Goal: Check status: Check status

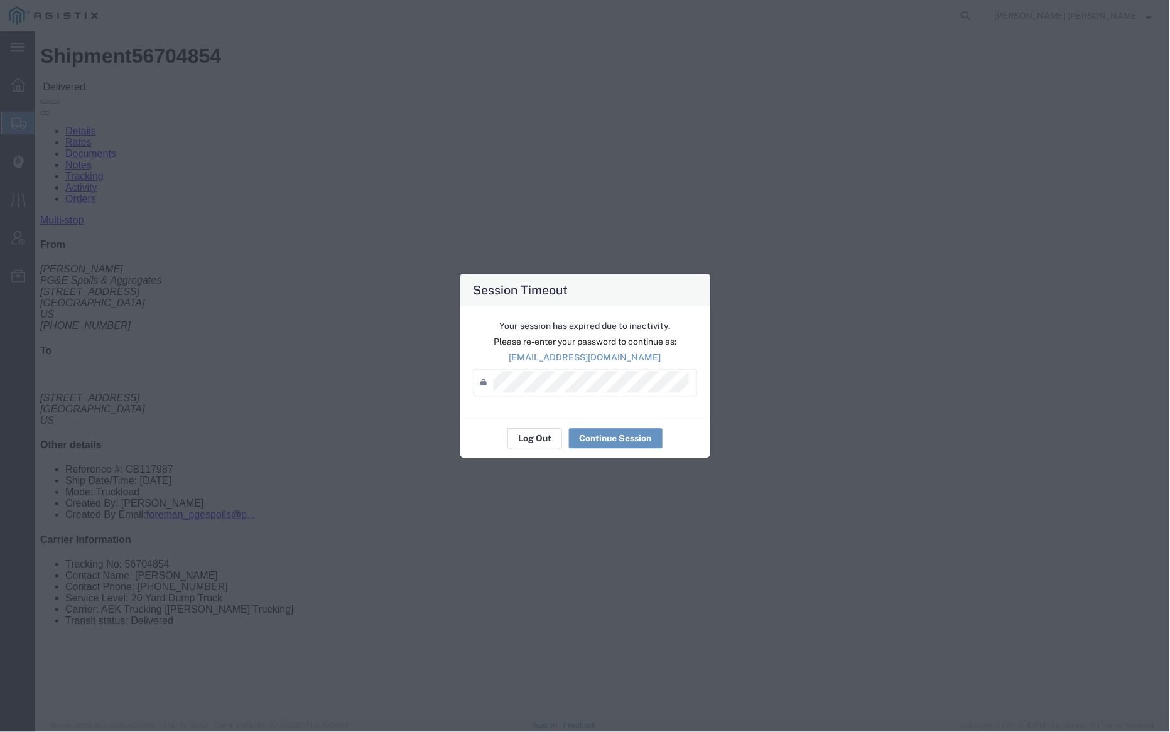
click at [533, 441] on button "Log Out" at bounding box center [534, 439] width 55 height 20
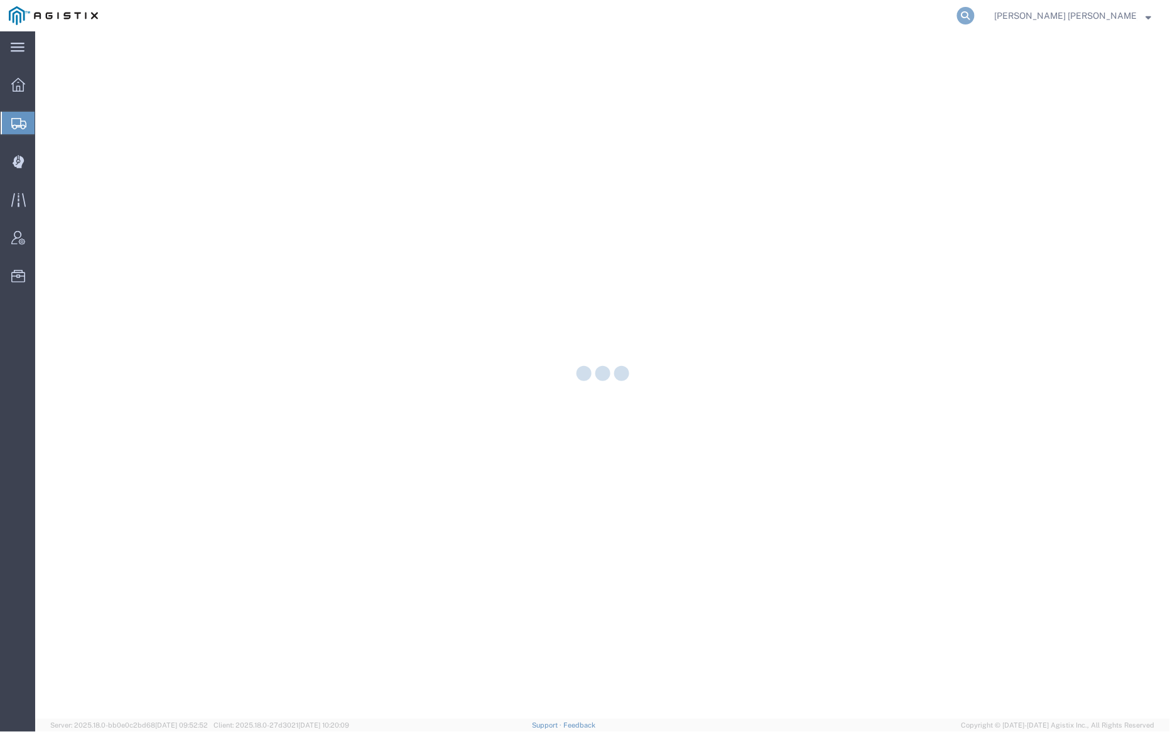
click at [974, 16] on icon at bounding box center [966, 16] width 18 height 18
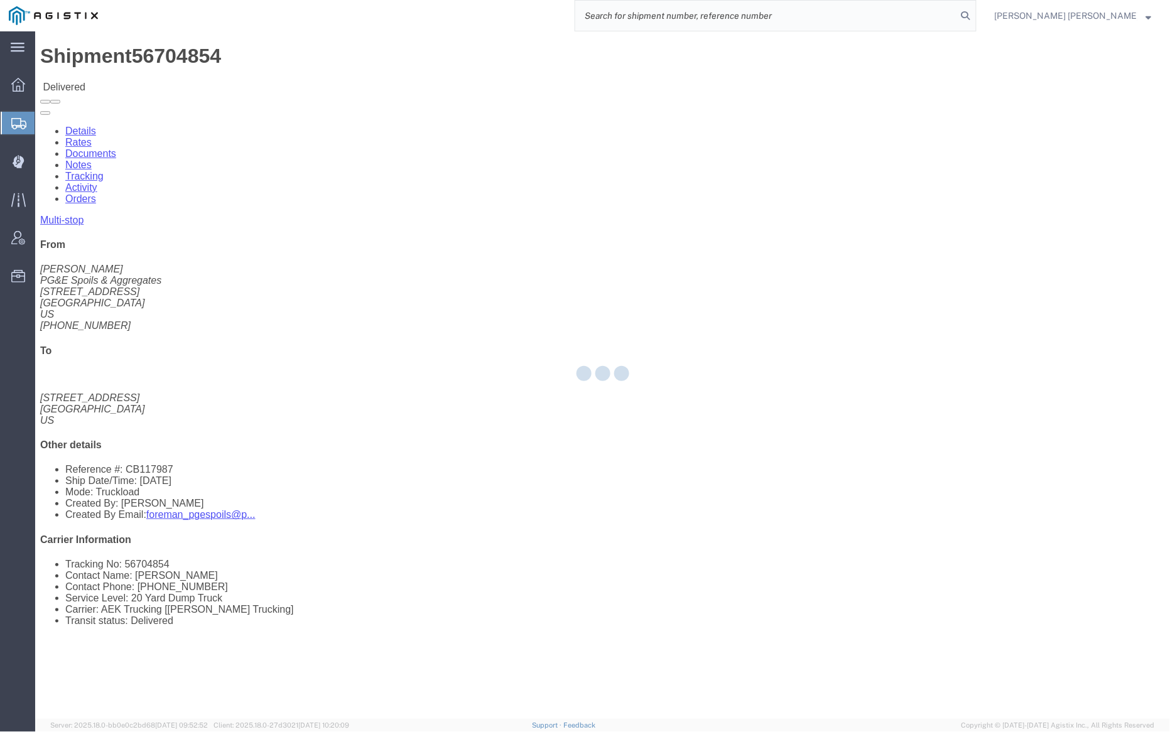
click at [797, 17] on input "search" at bounding box center [766, 16] width 382 height 30
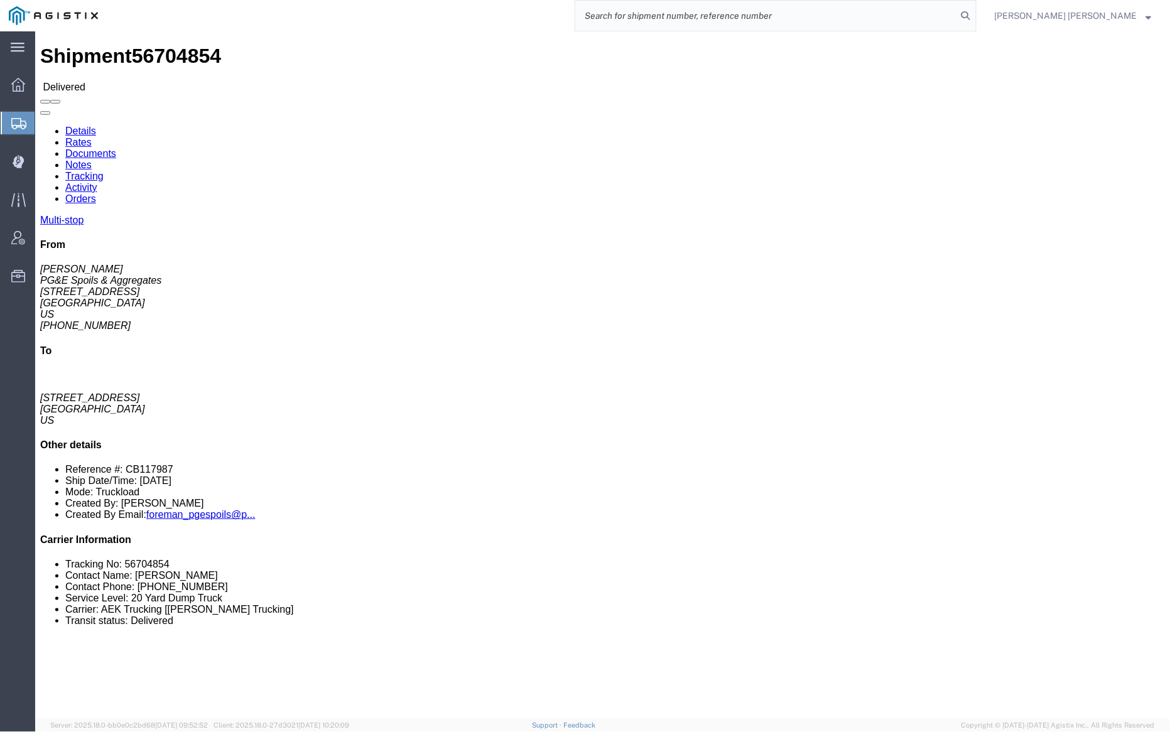
paste input "56691502"
click at [974, 15] on icon at bounding box center [966, 16] width 18 height 18
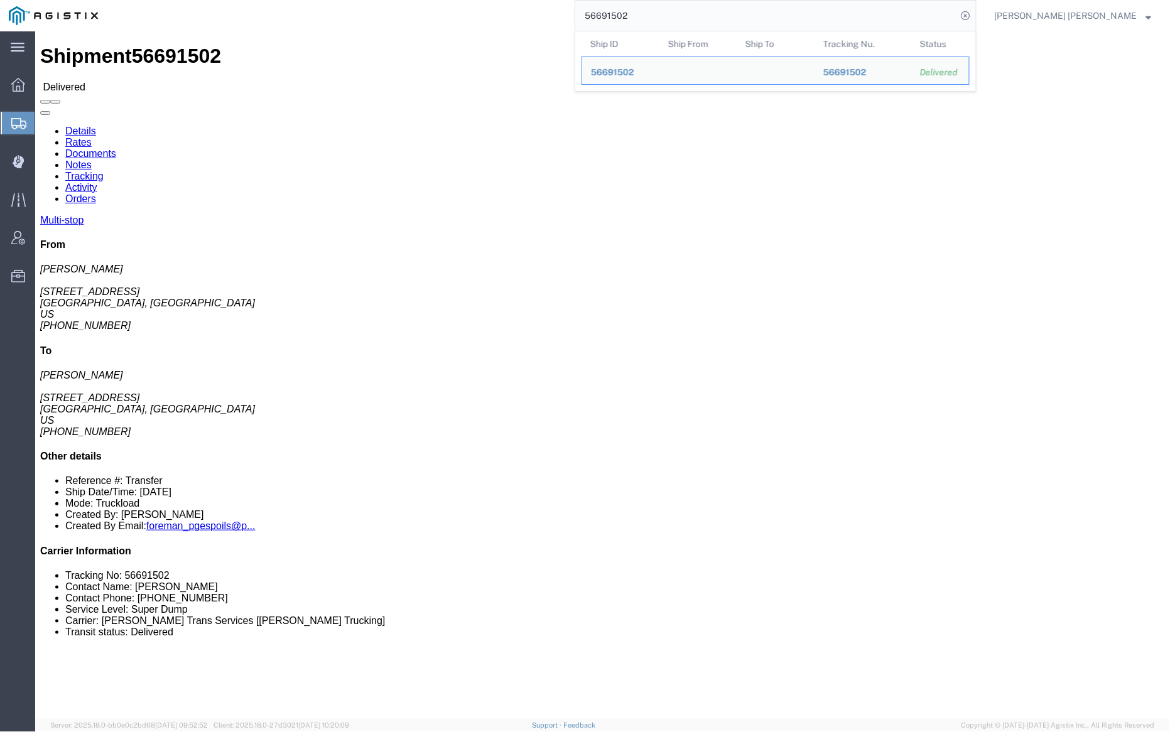
click link "Notes"
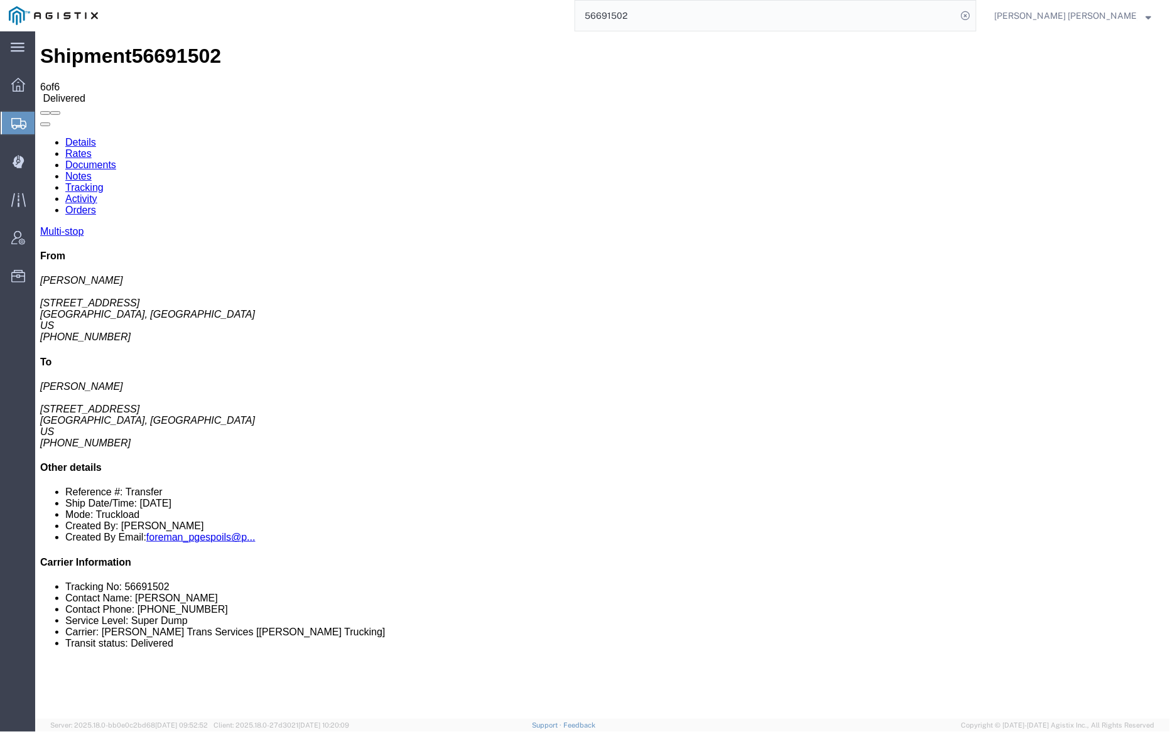
click at [103, 181] on link "Tracking" at bounding box center [84, 186] width 38 height 11
click at [116, 159] on link "Documents" at bounding box center [90, 164] width 51 height 11
click at [674, 18] on input "56691502" at bounding box center [766, 16] width 382 height 30
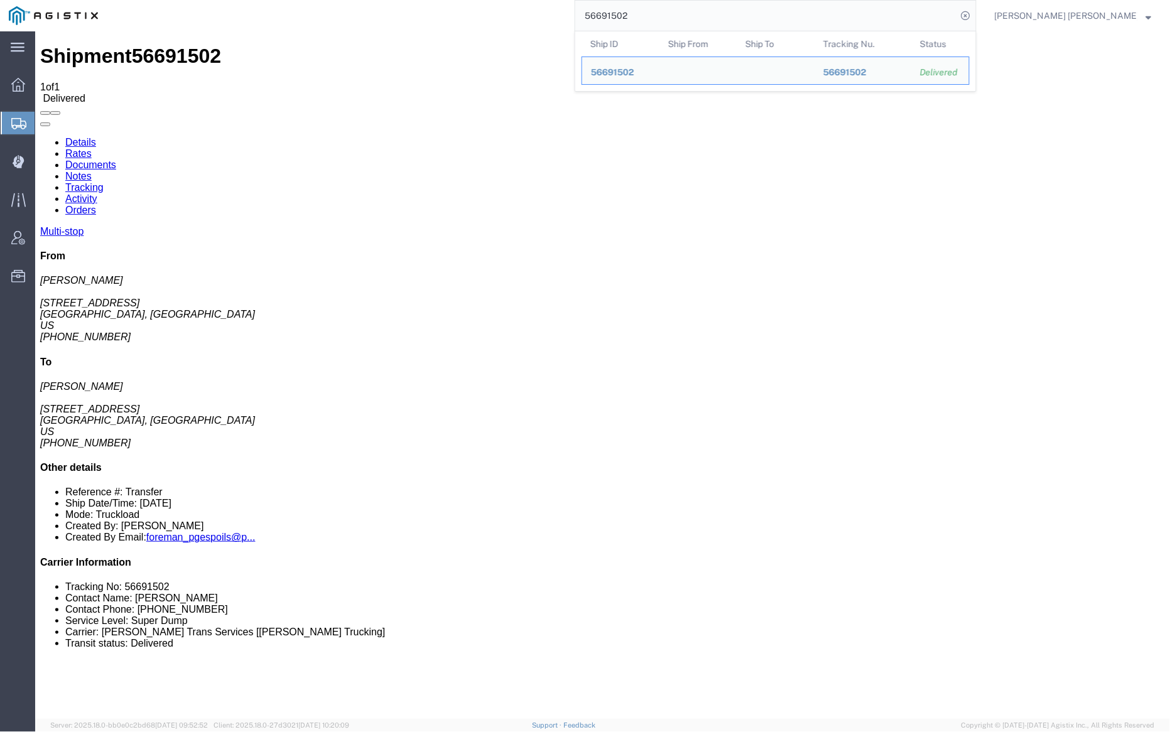
click at [674, 18] on input "56691502" at bounding box center [766, 16] width 382 height 30
paste input "6"
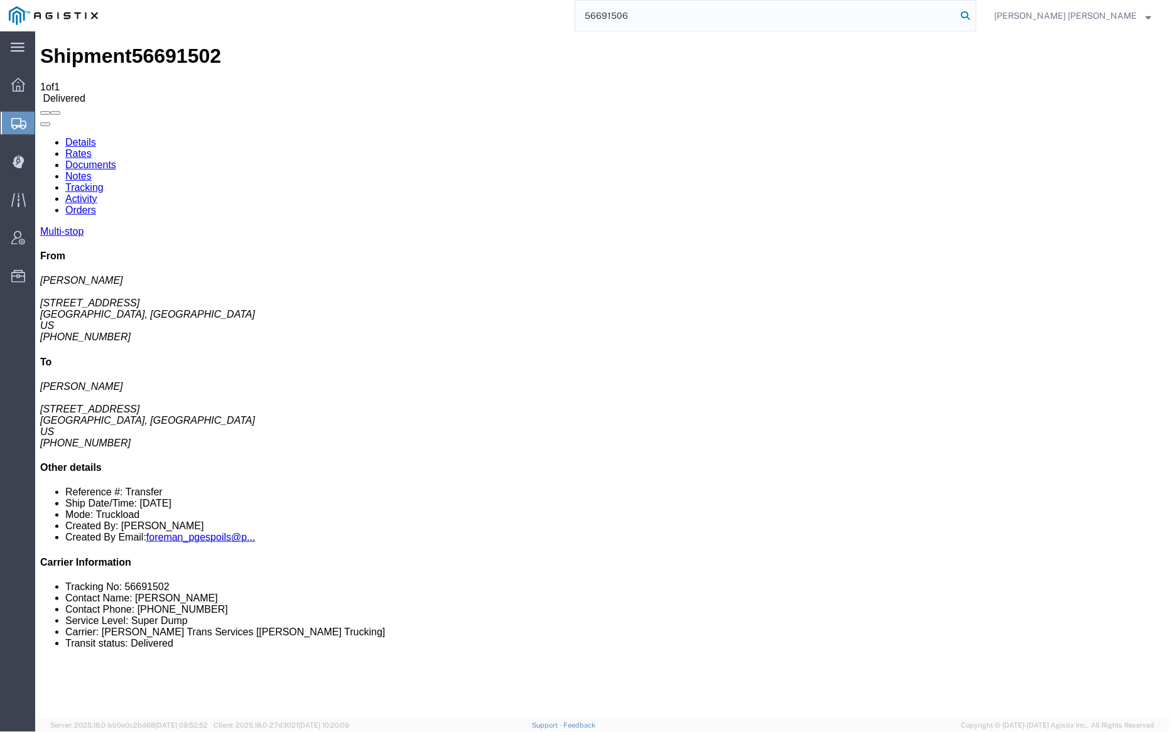
click at [974, 13] on icon at bounding box center [966, 16] width 18 height 18
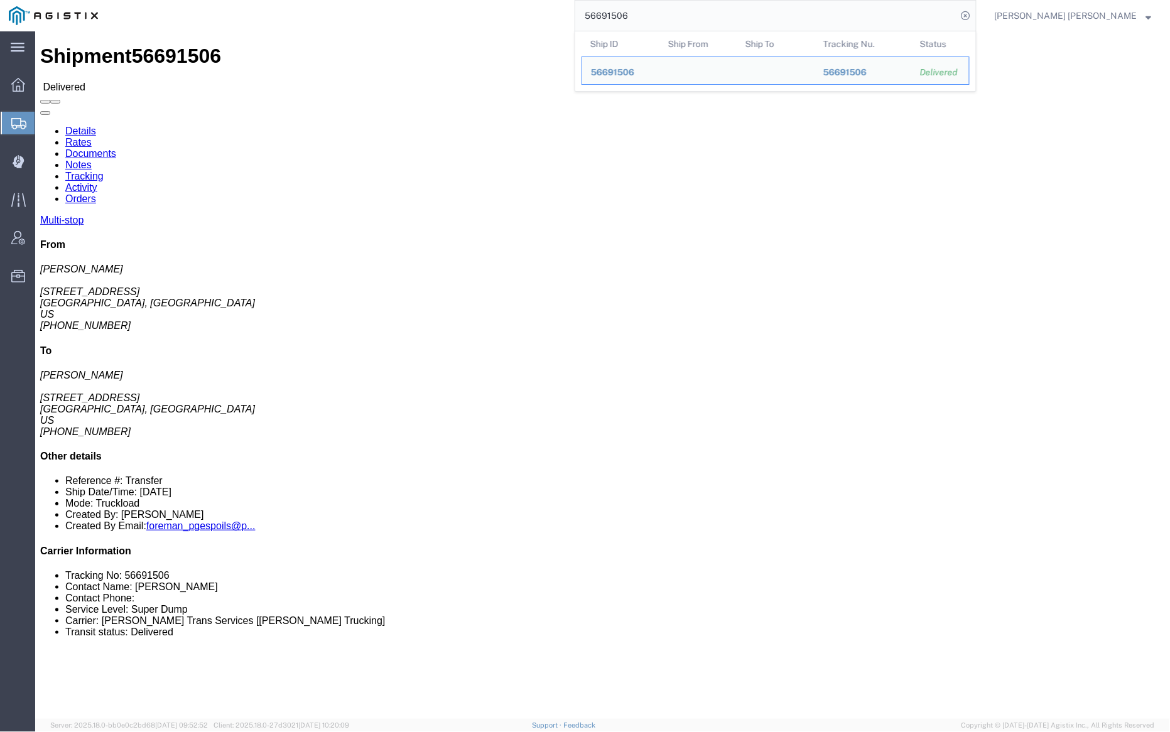
click link "Notes"
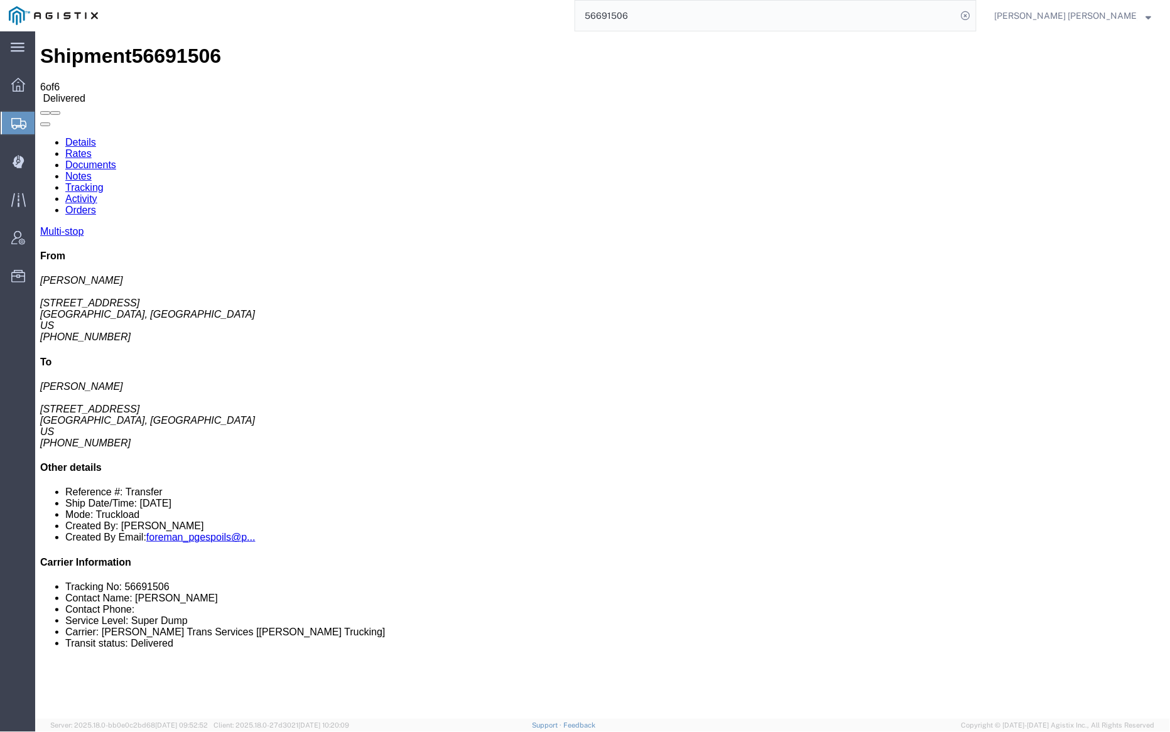
click at [103, 181] on link "Tracking" at bounding box center [84, 186] width 38 height 11
click at [116, 159] on link "Documents" at bounding box center [90, 164] width 51 height 11
click at [677, 13] on input "56691506" at bounding box center [766, 16] width 382 height 30
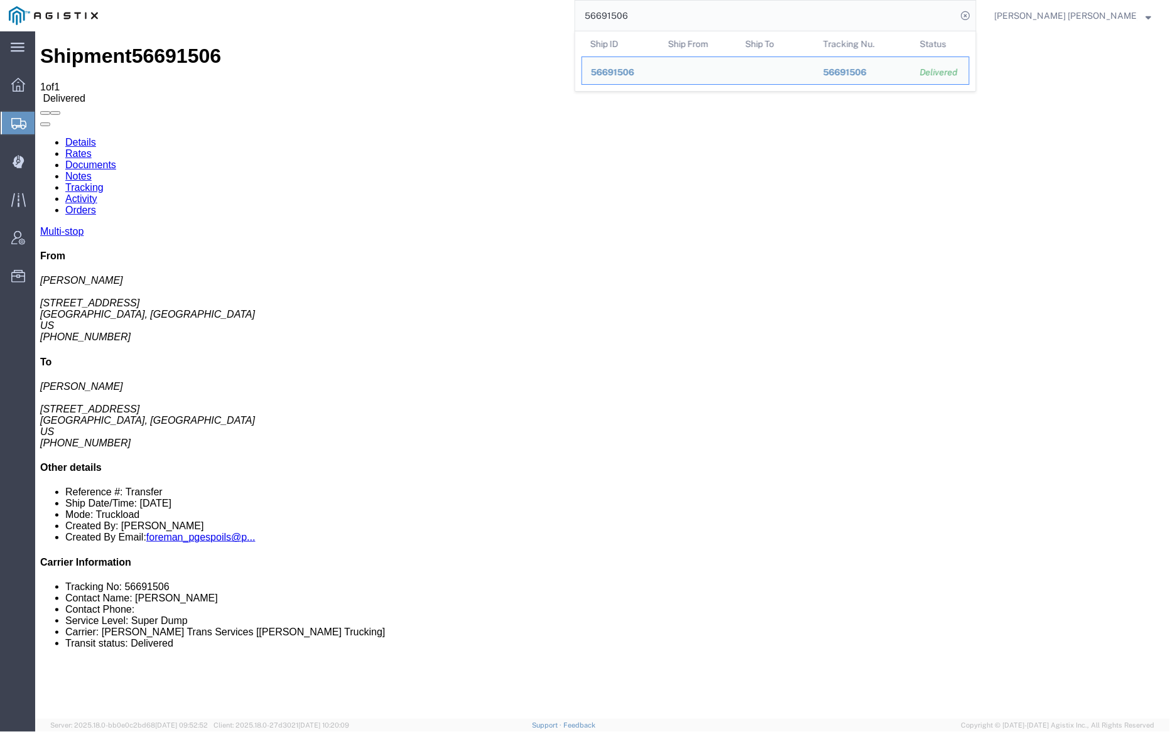
paste input "704120"
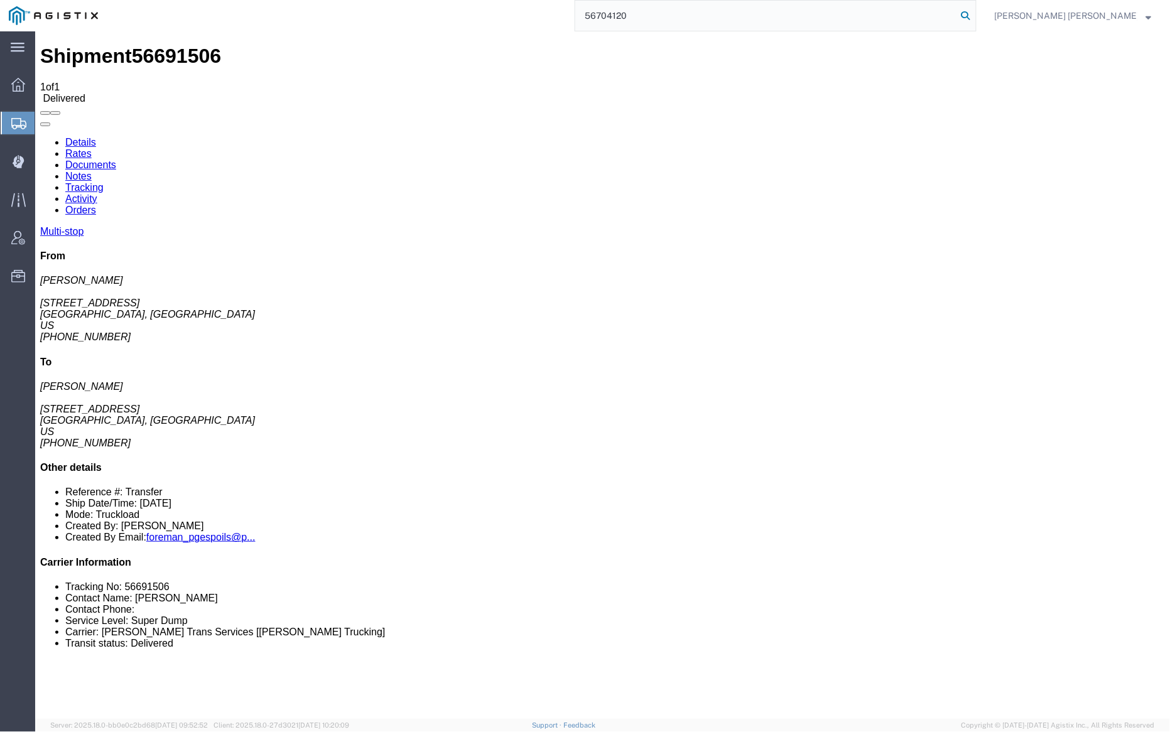
click at [974, 15] on icon at bounding box center [966, 16] width 18 height 18
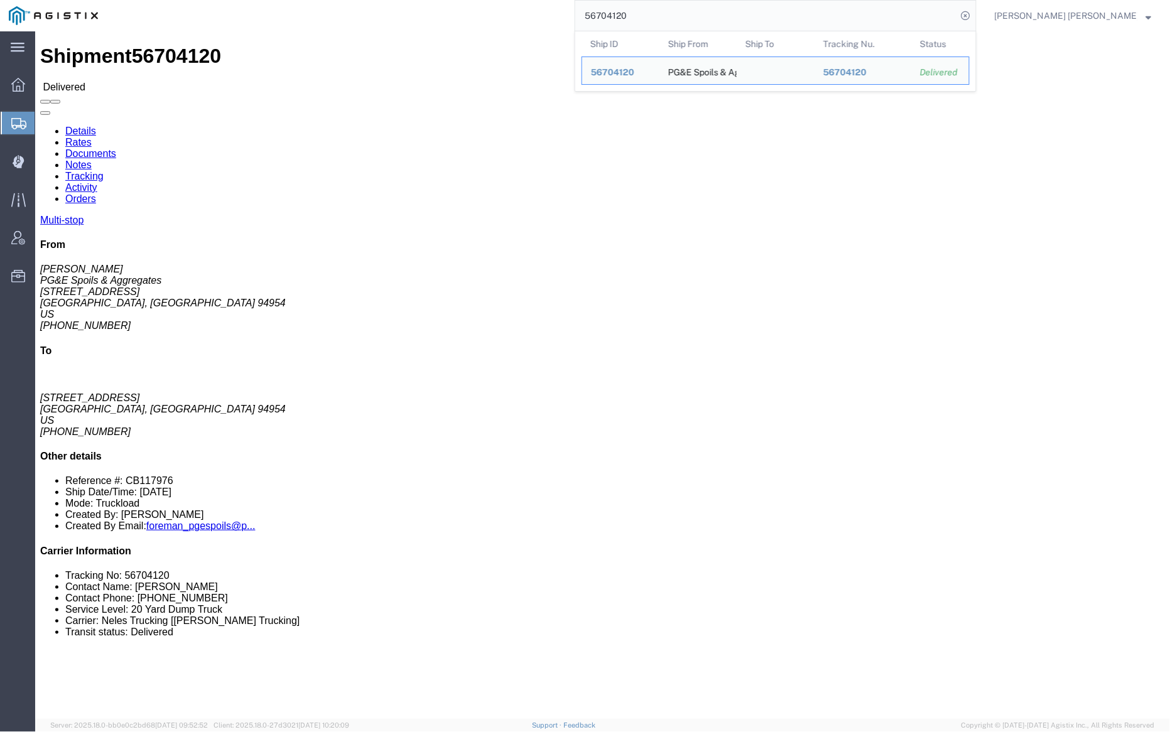
click link "Notes"
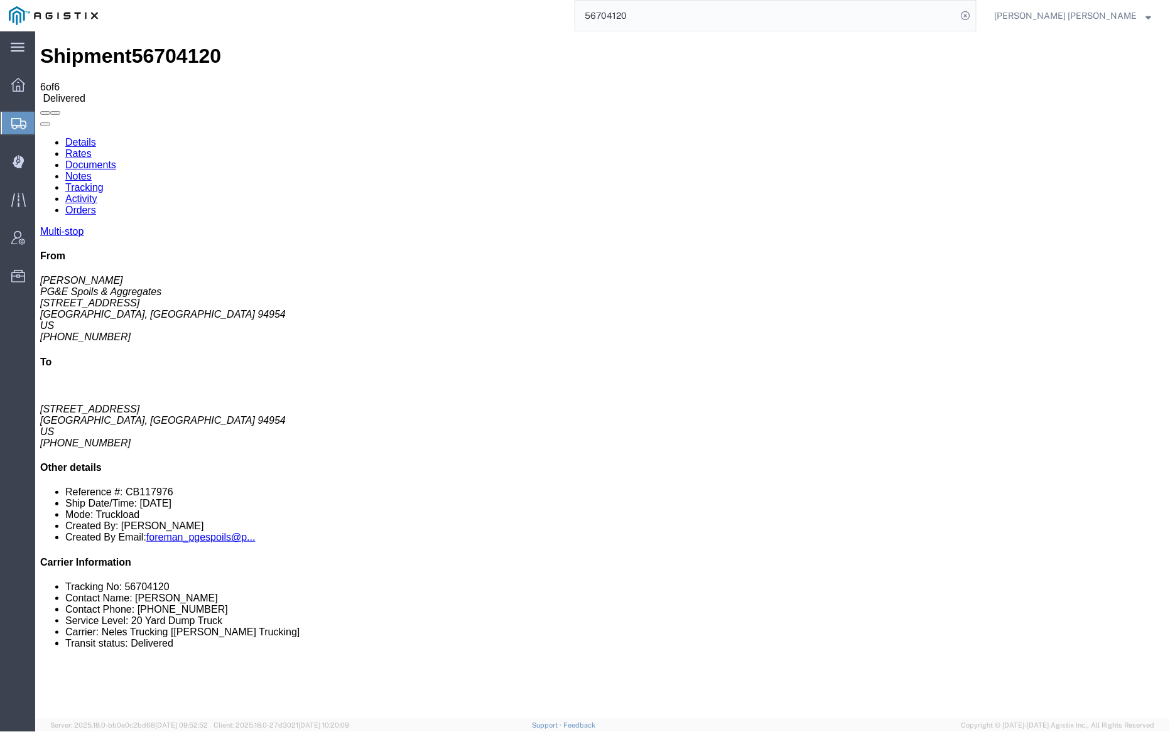
click at [116, 159] on link "Documents" at bounding box center [90, 164] width 51 height 11
click at [664, 14] on input "56704120" at bounding box center [766, 16] width 382 height 30
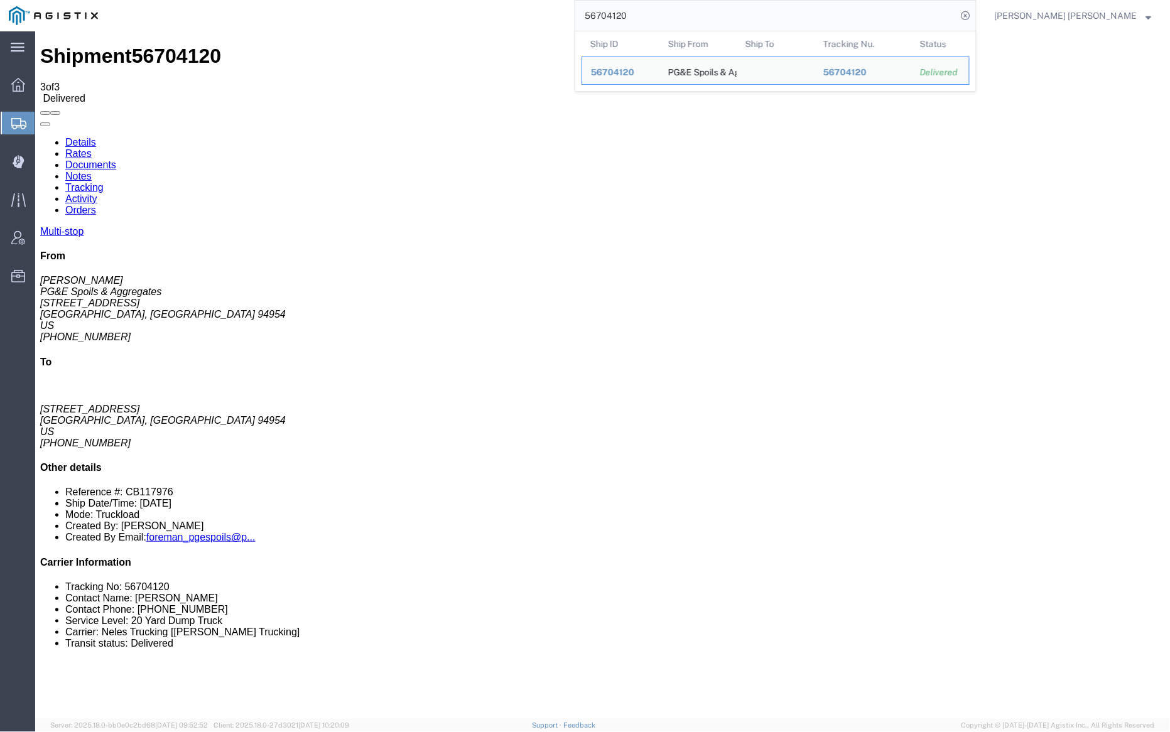
click at [664, 14] on input "56704120" at bounding box center [766, 16] width 382 height 30
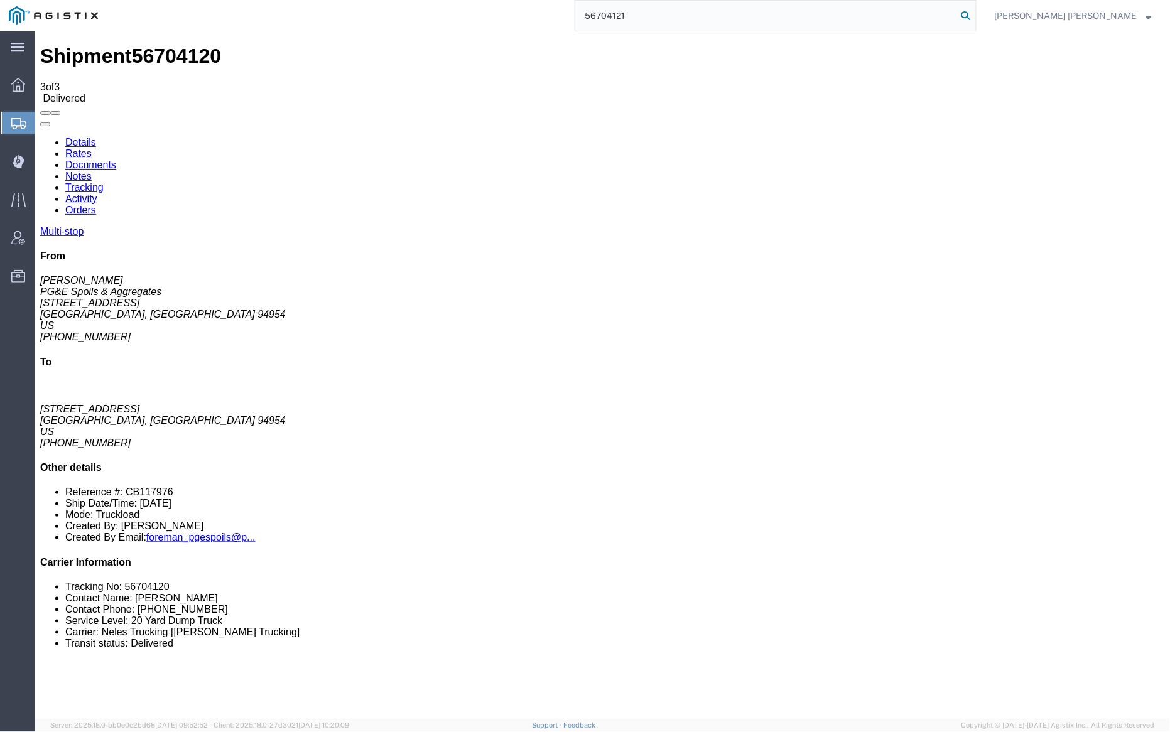
click at [974, 14] on icon at bounding box center [966, 16] width 18 height 18
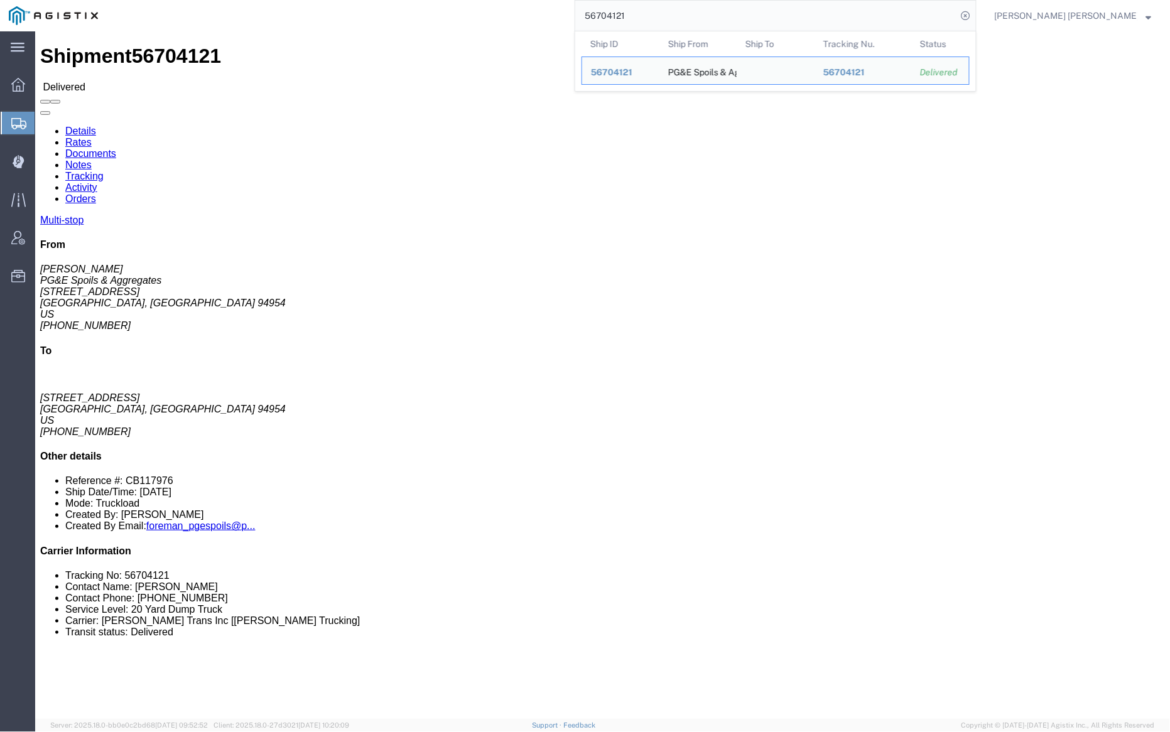
click link "Documents"
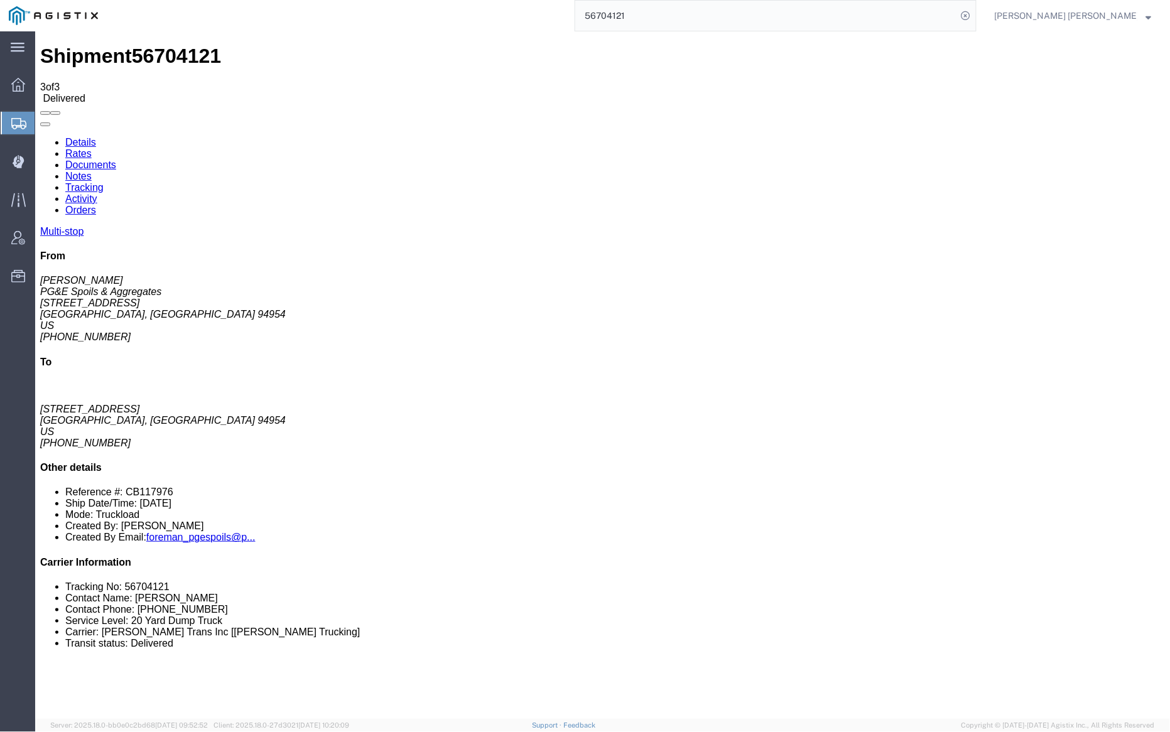
click at [659, 19] on input "56704121" at bounding box center [766, 16] width 382 height 30
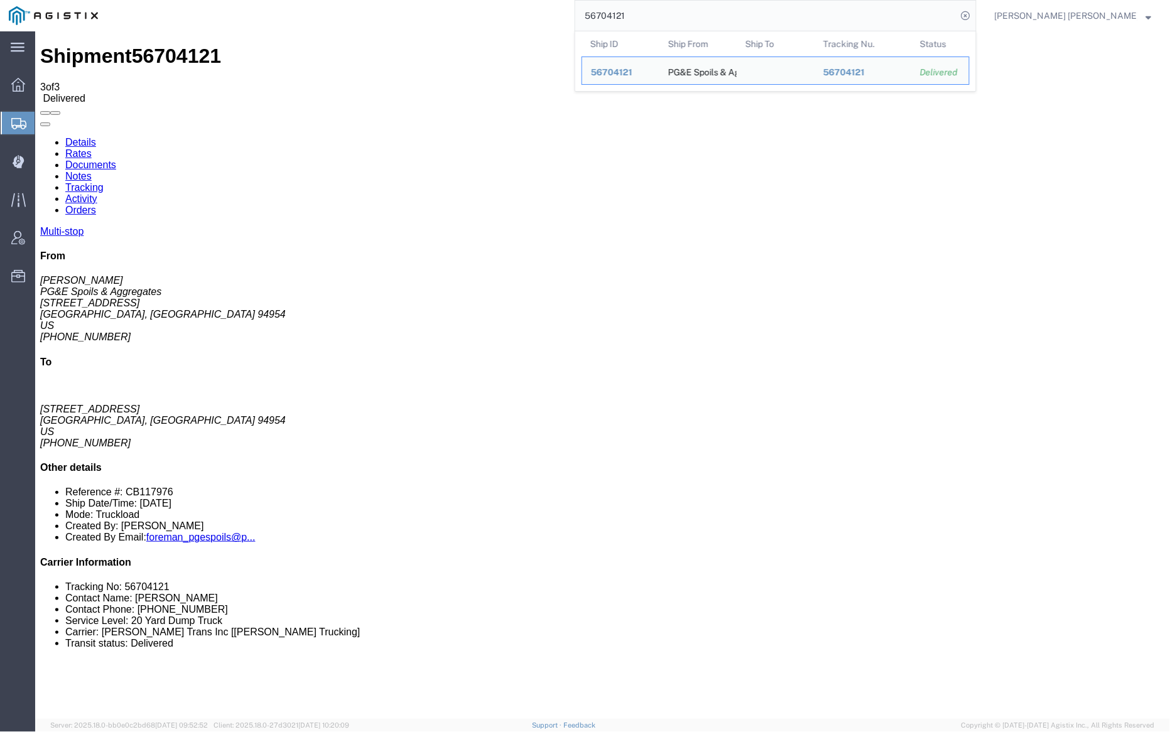
click at [659, 19] on input "56704121" at bounding box center [766, 16] width 382 height 30
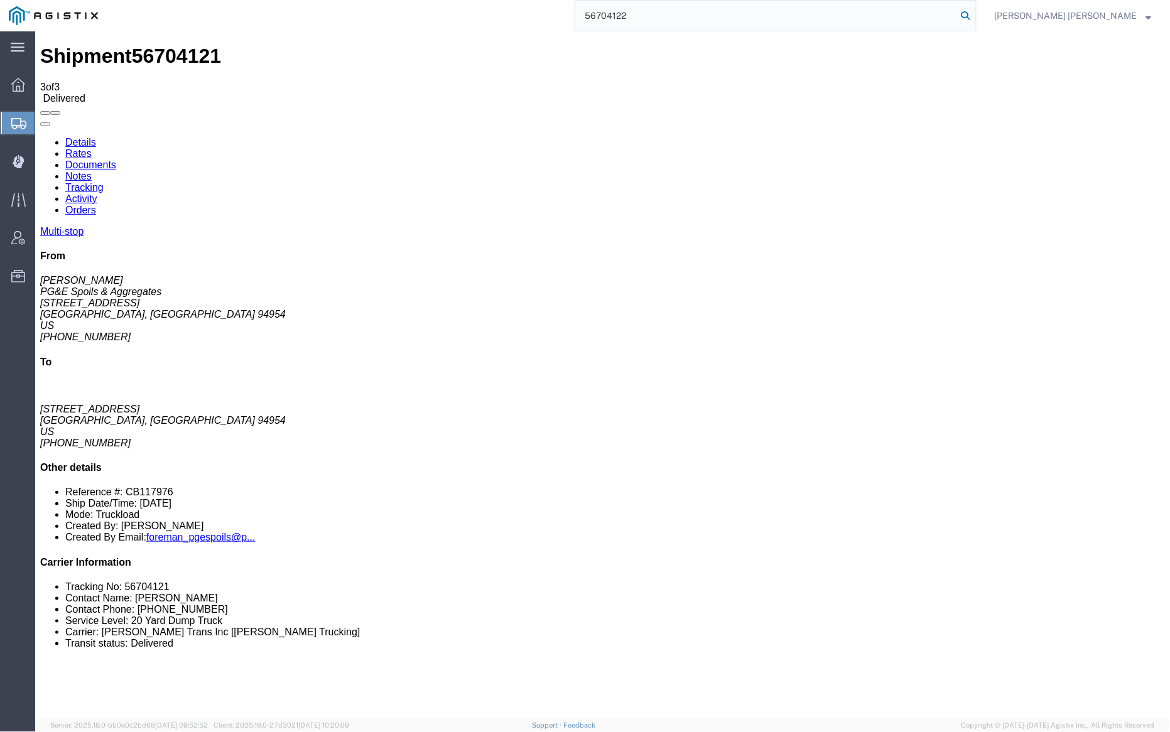
click at [974, 14] on icon at bounding box center [966, 16] width 18 height 18
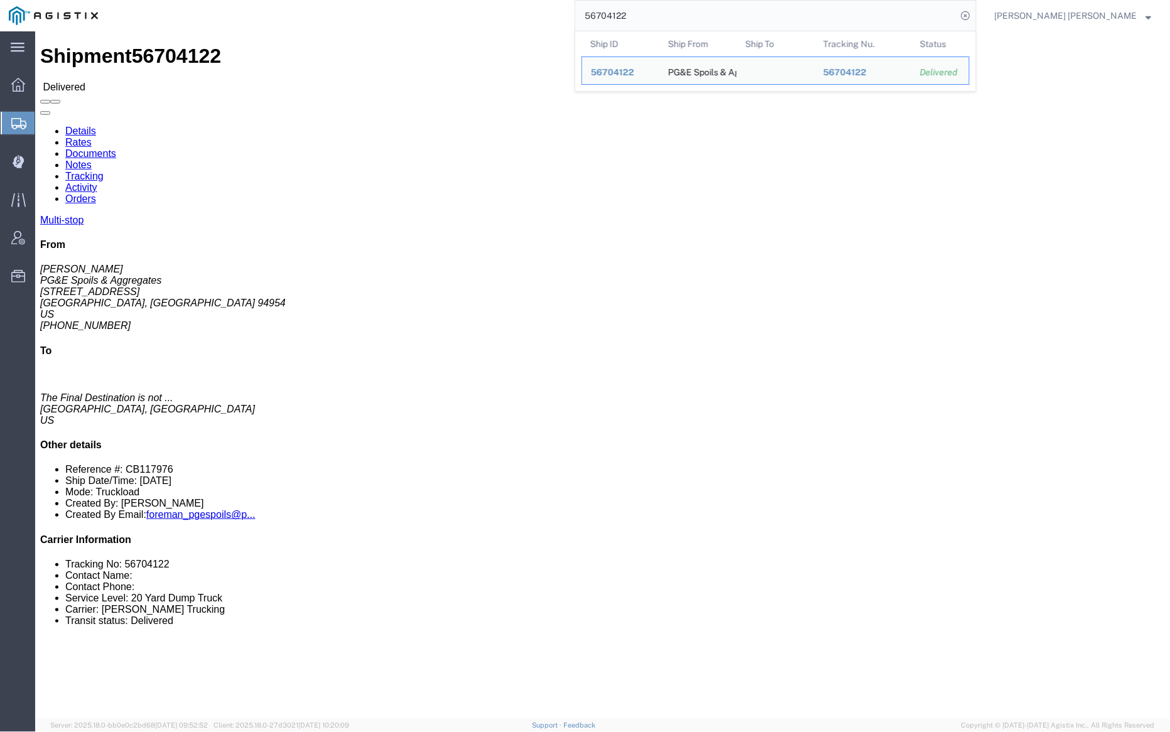
click link "Notes"
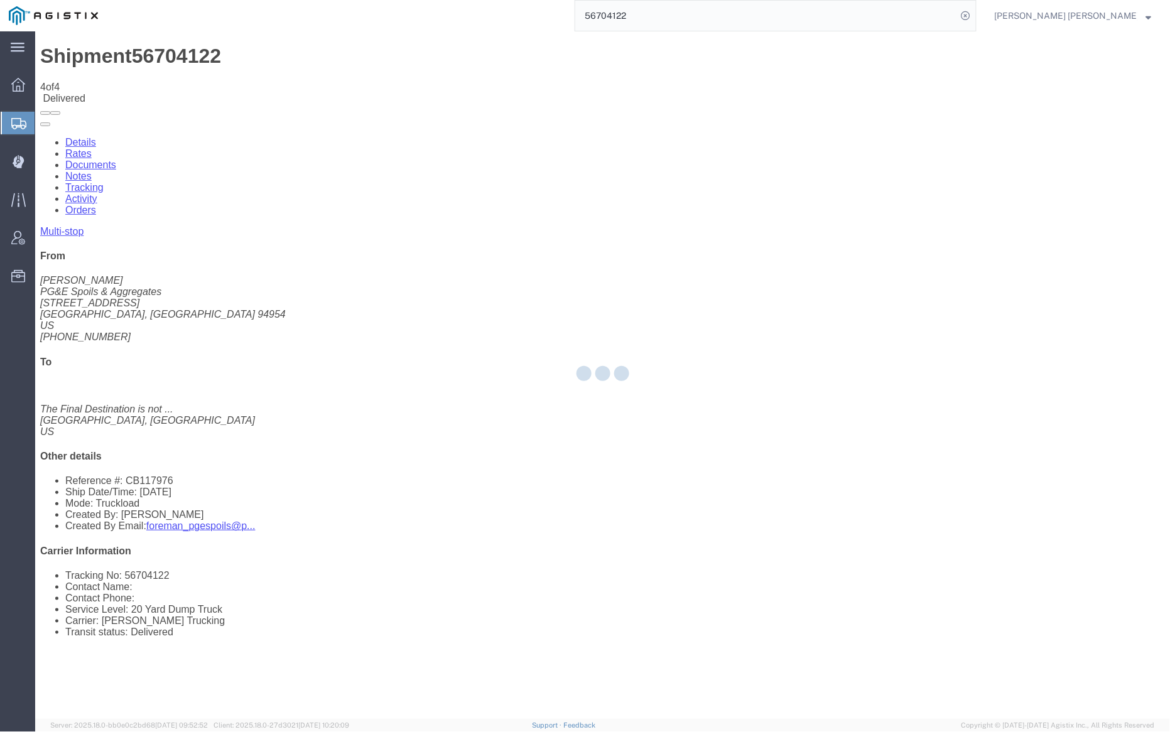
click at [175, 73] on div at bounding box center [602, 375] width 1135 height 688
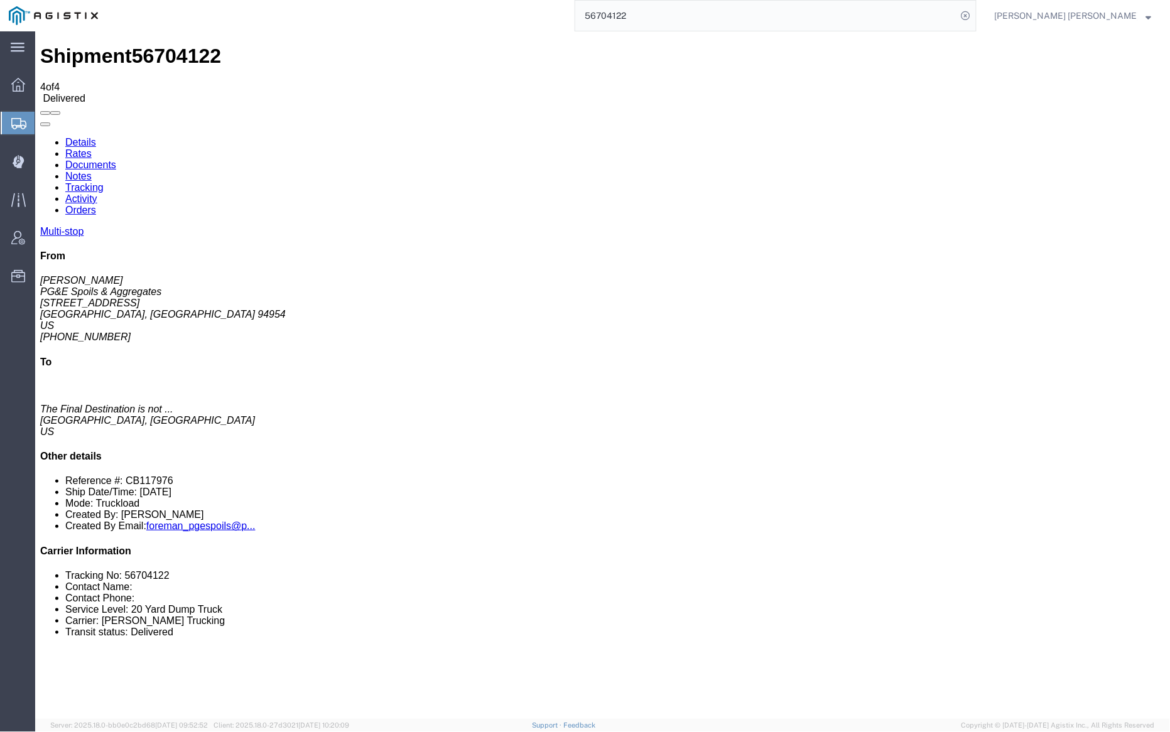
click at [116, 159] on link "Documents" at bounding box center [90, 164] width 51 height 11
click at [672, 20] on input "56704122" at bounding box center [766, 16] width 382 height 30
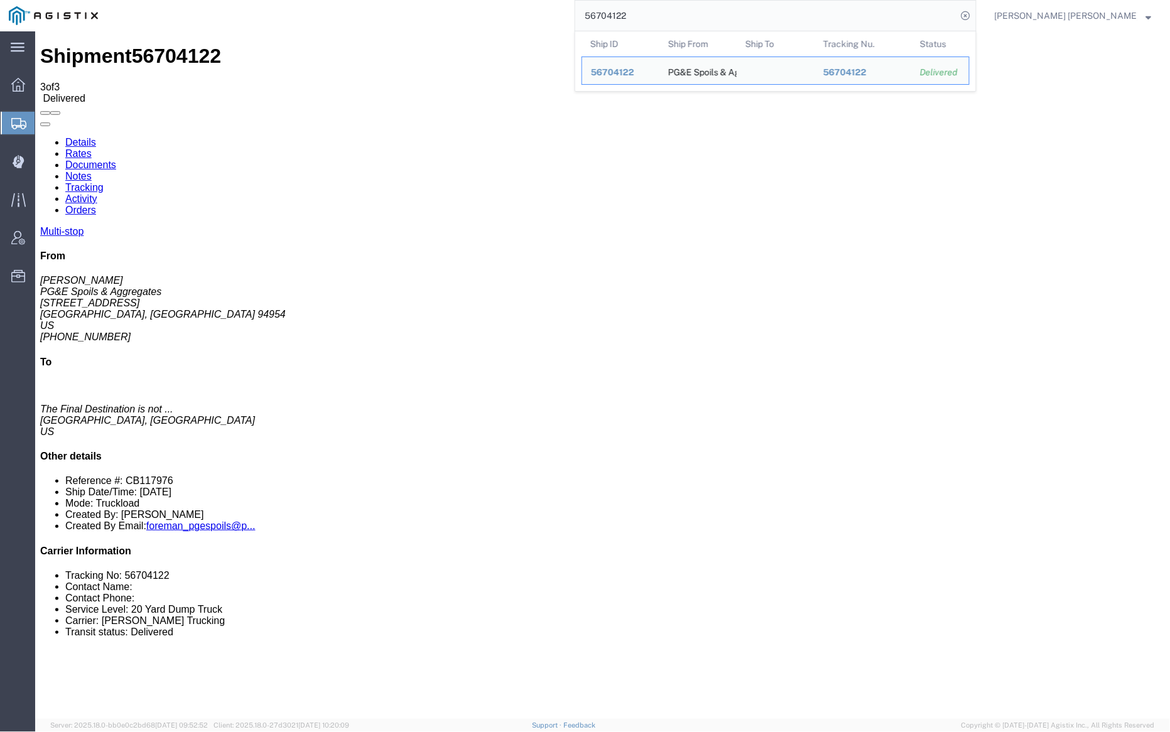
click at [672, 19] on input "56704122" at bounding box center [766, 16] width 382 height 30
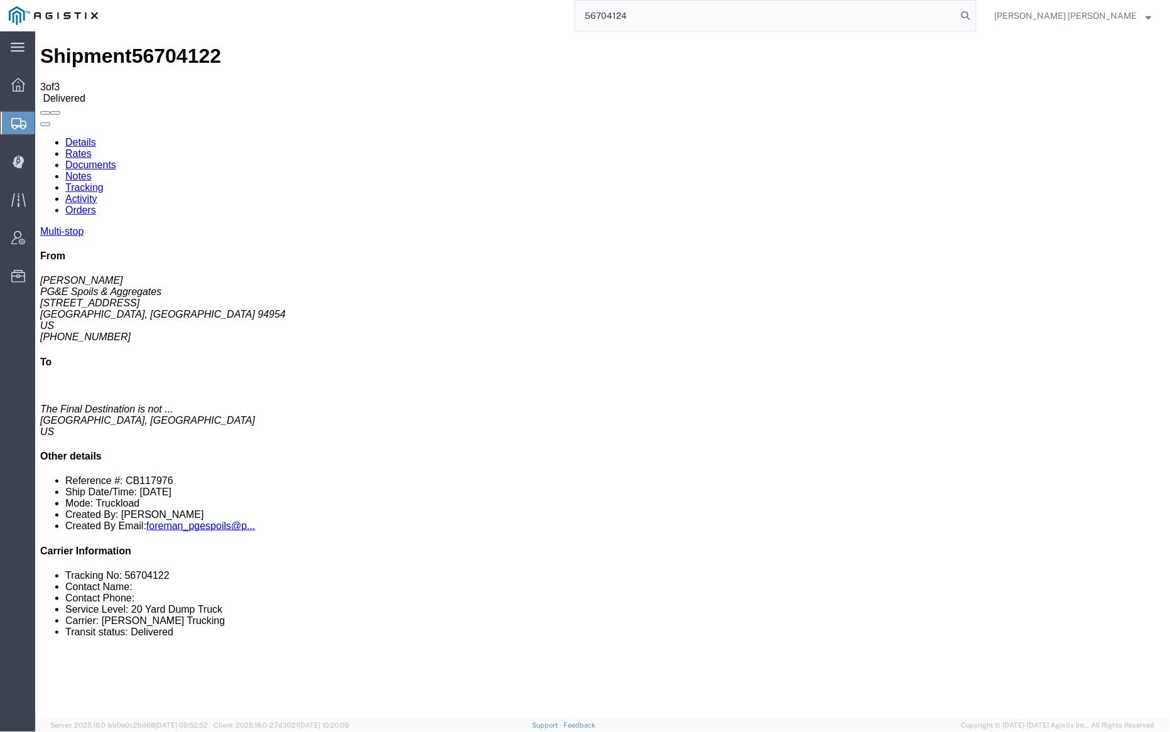
drag, startPoint x: 1040, startPoint y: 12, endPoint x: 910, endPoint y: 1, distance: 129.8
click at [974, 12] on icon at bounding box center [966, 16] width 18 height 18
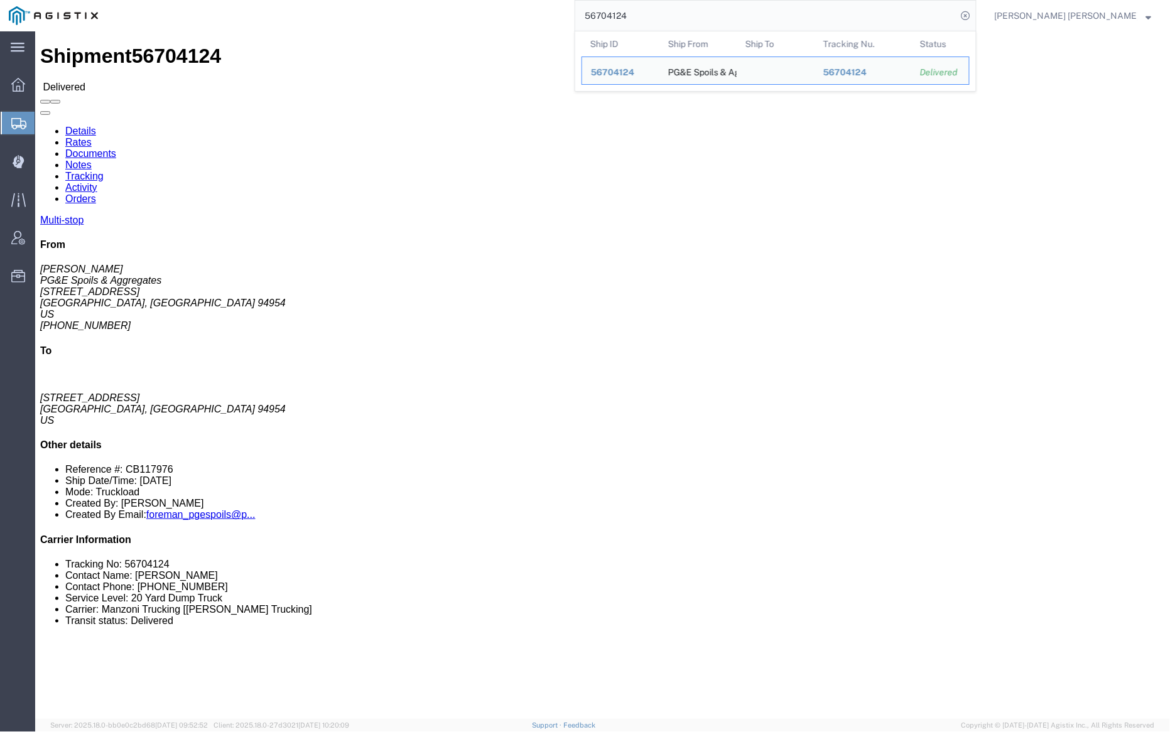
click link "Documents"
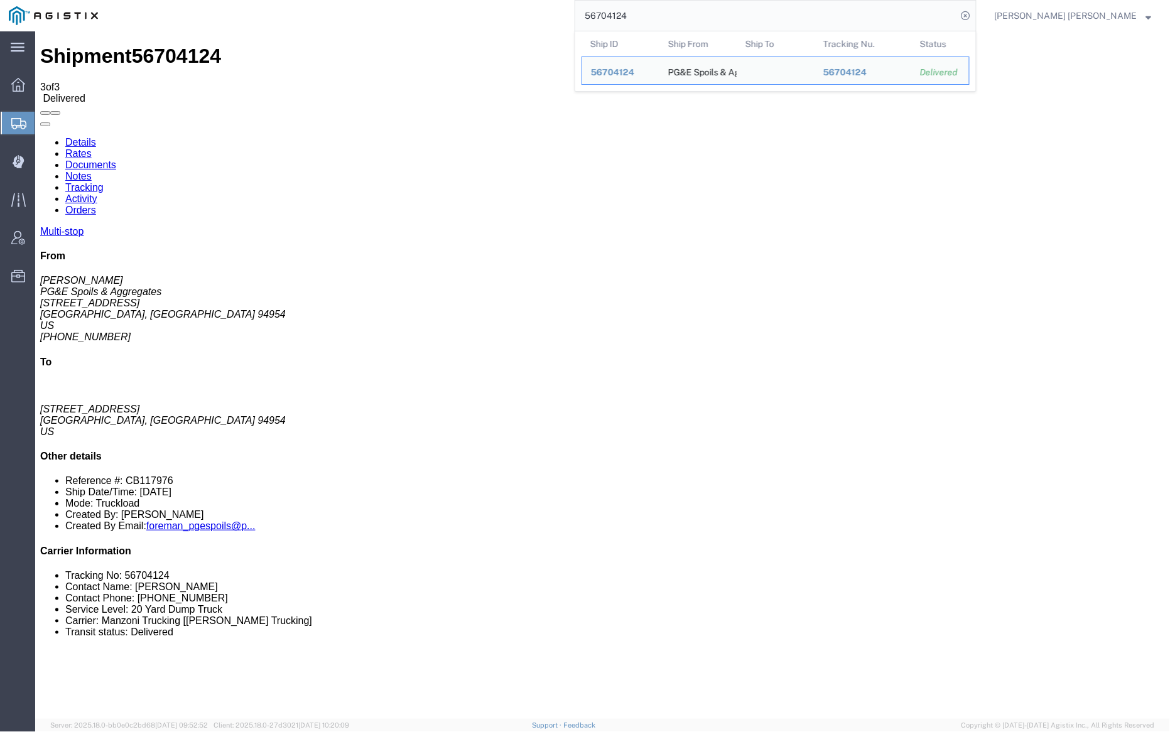
click at [684, 13] on input "56704124" at bounding box center [766, 16] width 382 height 30
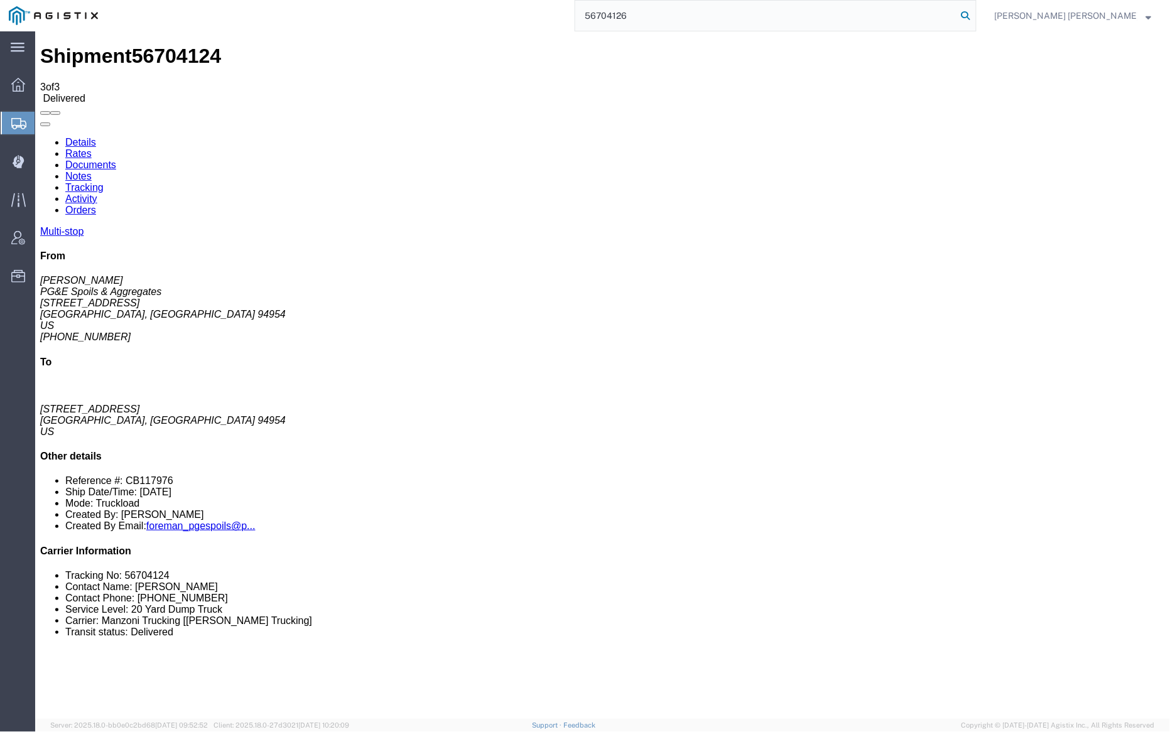
click at [974, 16] on icon at bounding box center [966, 16] width 18 height 18
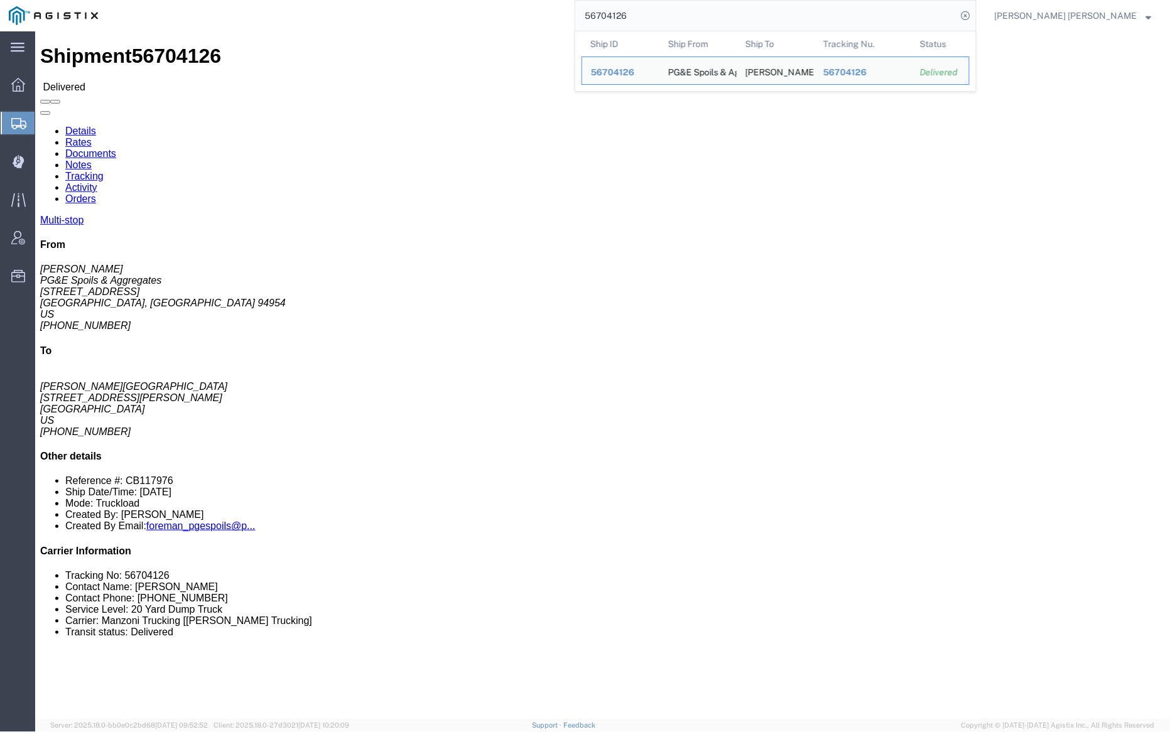
click link "Documents"
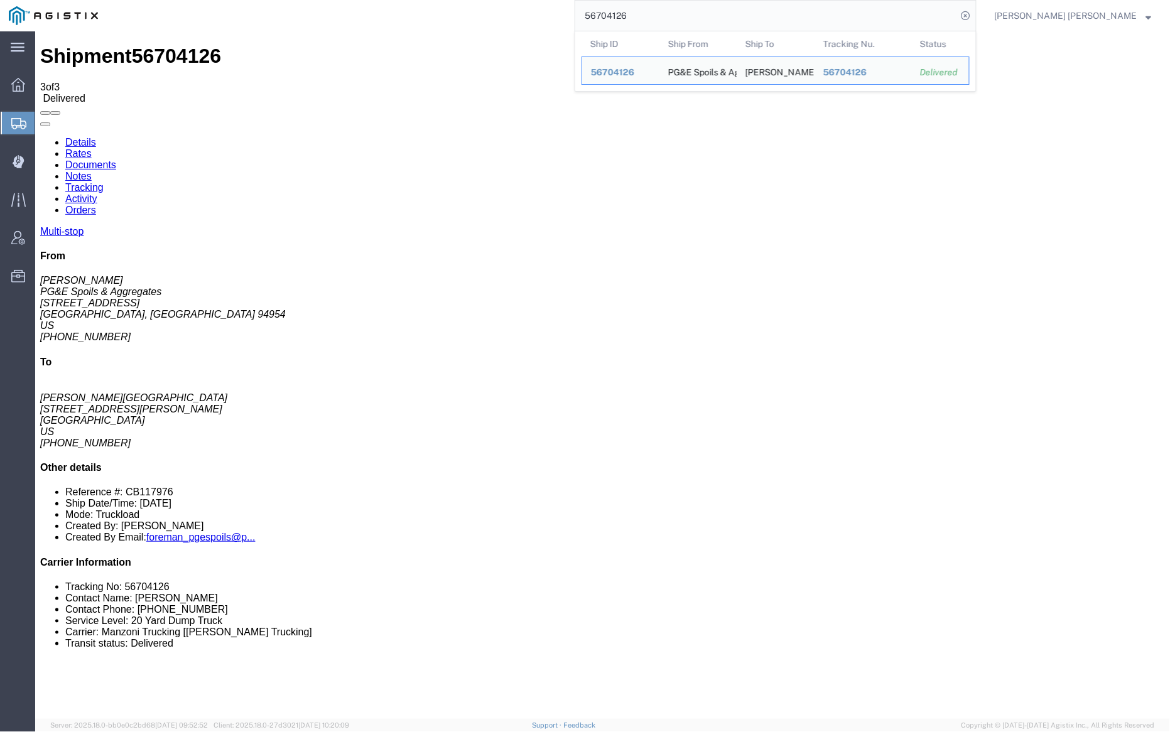
click at [673, 18] on input "56704126" at bounding box center [766, 16] width 382 height 30
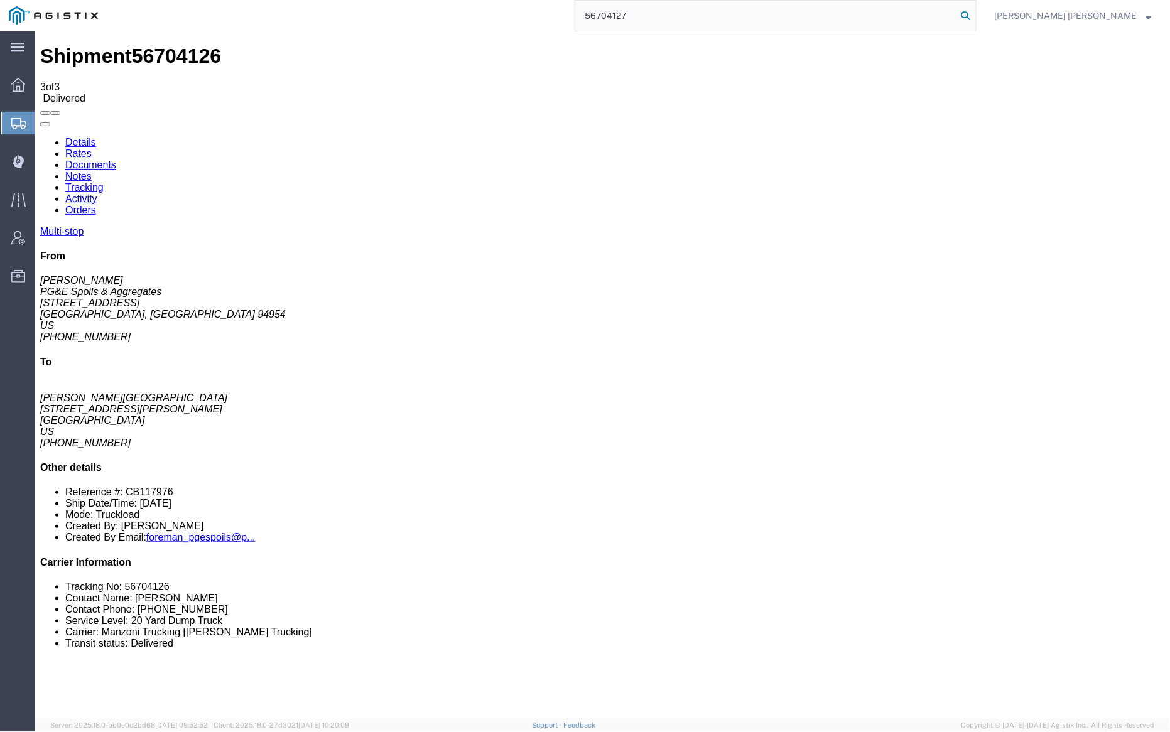
click at [974, 13] on icon at bounding box center [966, 16] width 18 height 18
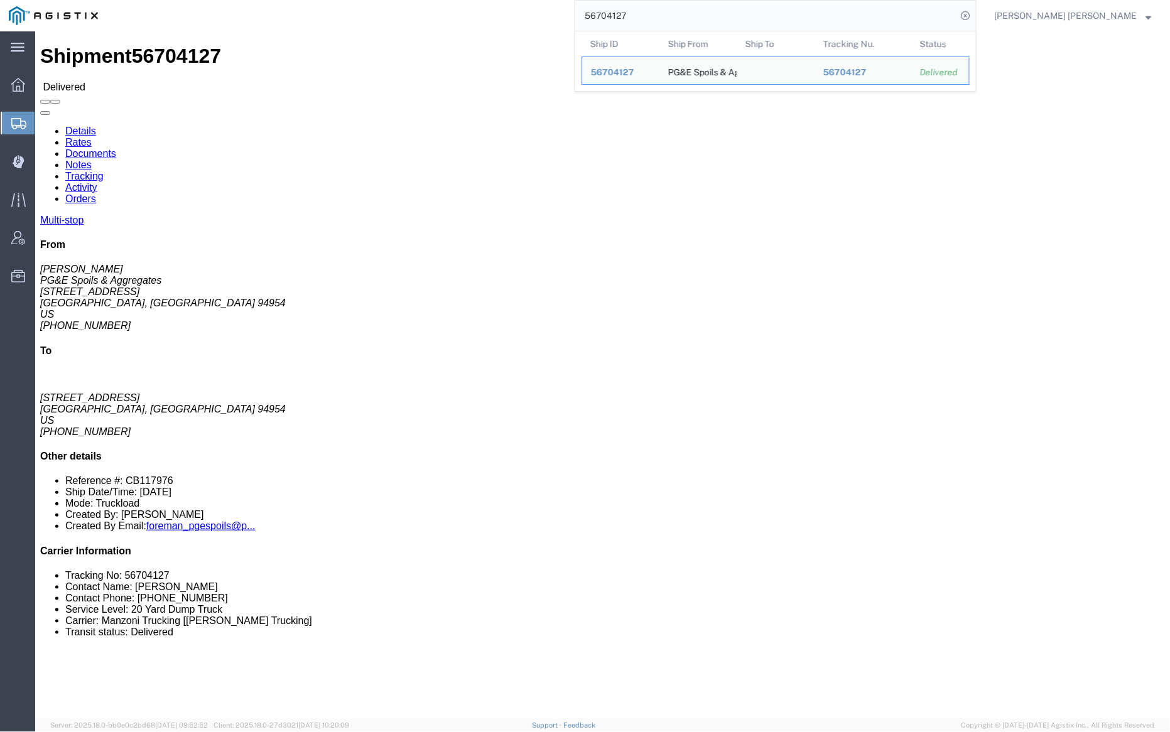
click link "Notes"
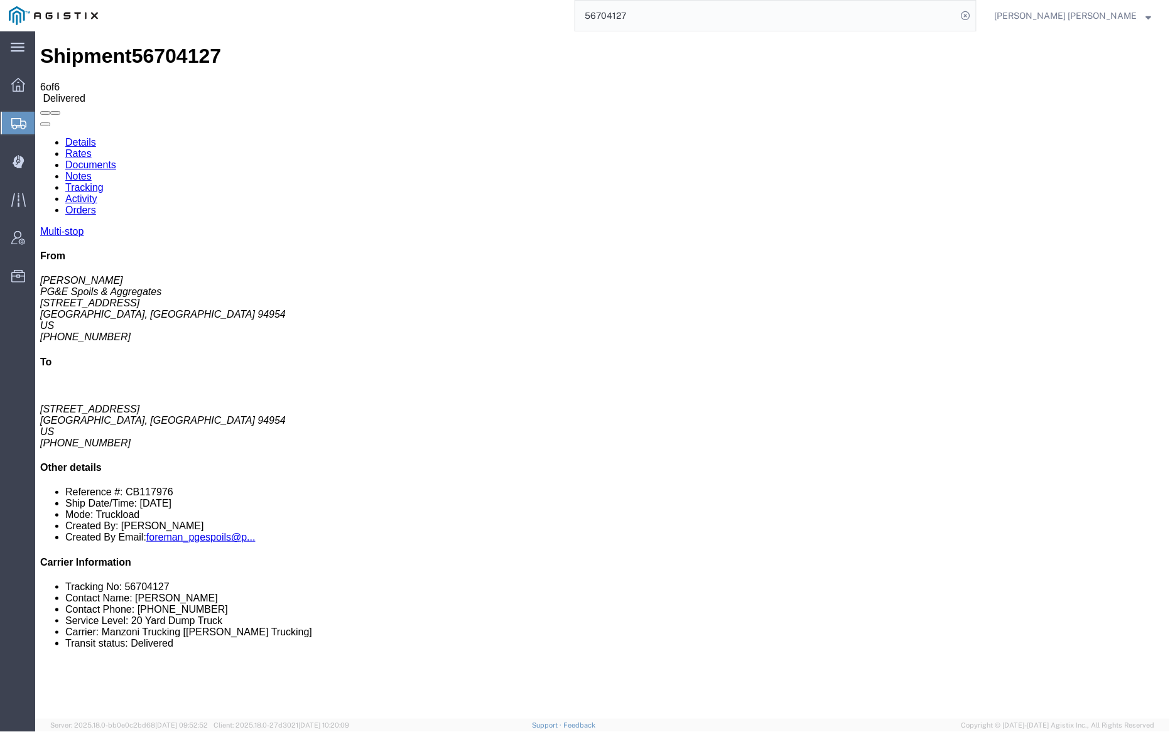
click at [103, 181] on link "Tracking" at bounding box center [84, 186] width 38 height 11
click at [116, 159] on link "Documents" at bounding box center [90, 164] width 51 height 11
click at [680, 14] on input "56704127" at bounding box center [766, 16] width 382 height 30
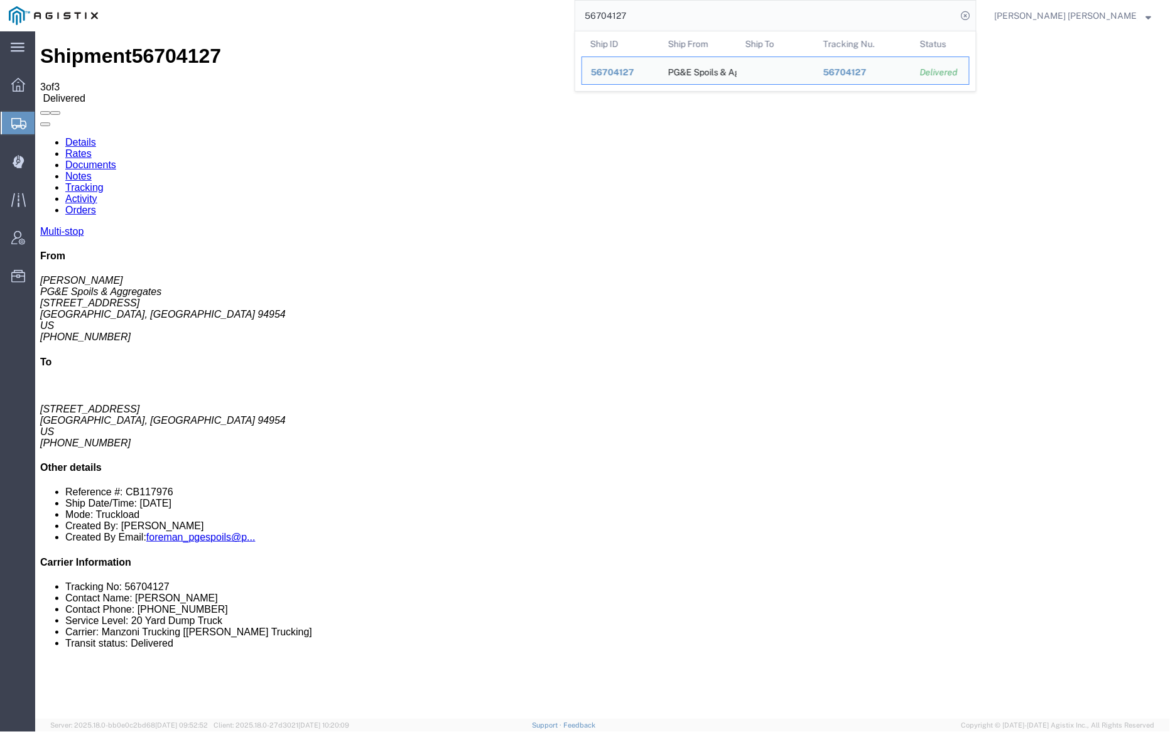
click at [680, 14] on input "56704127" at bounding box center [766, 16] width 382 height 30
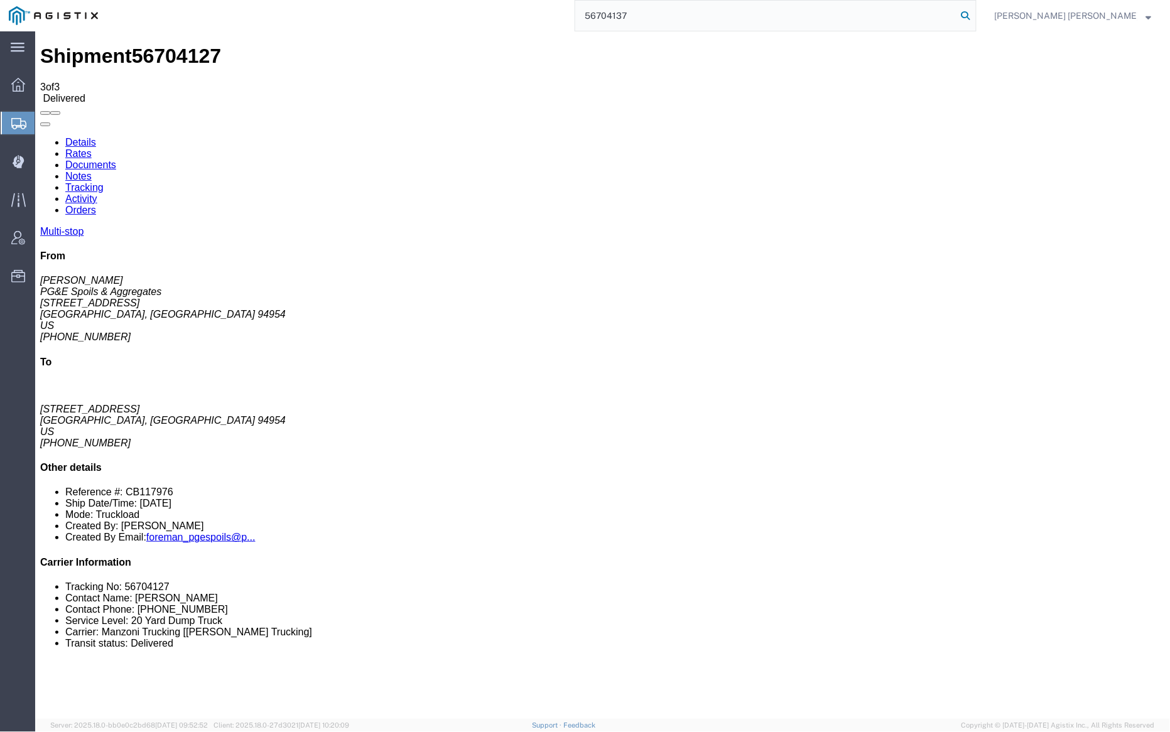
click at [974, 13] on icon at bounding box center [966, 16] width 18 height 18
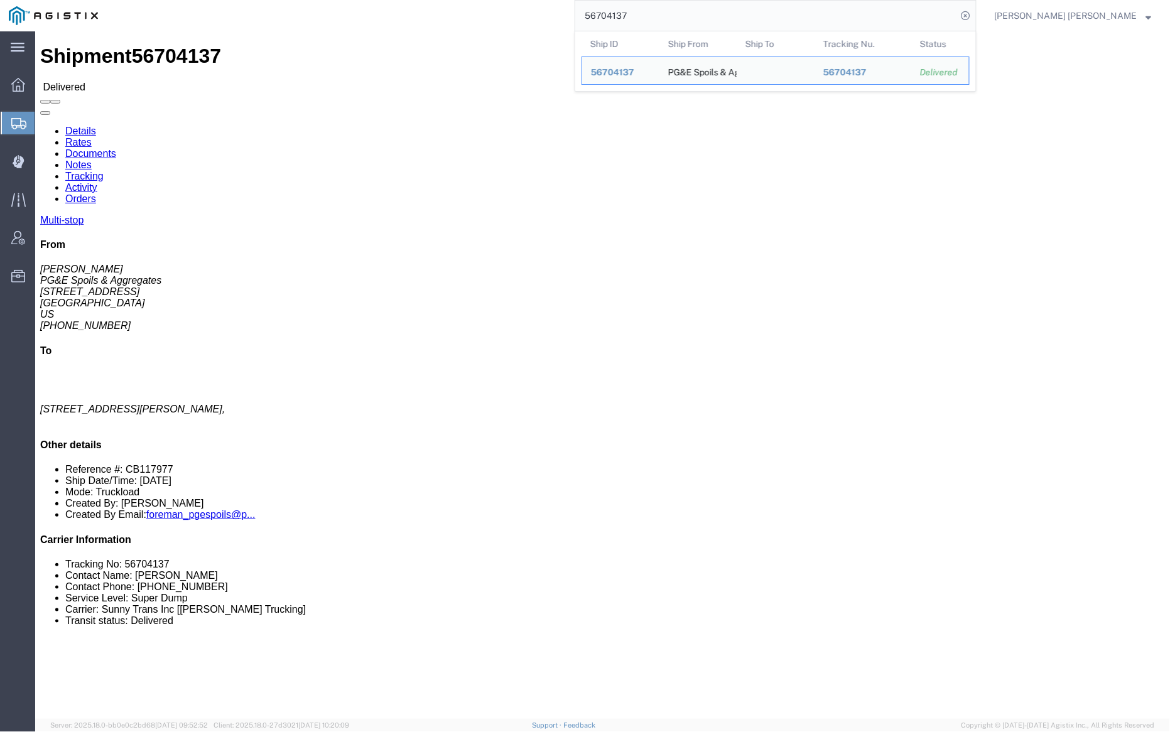
click link "Documents"
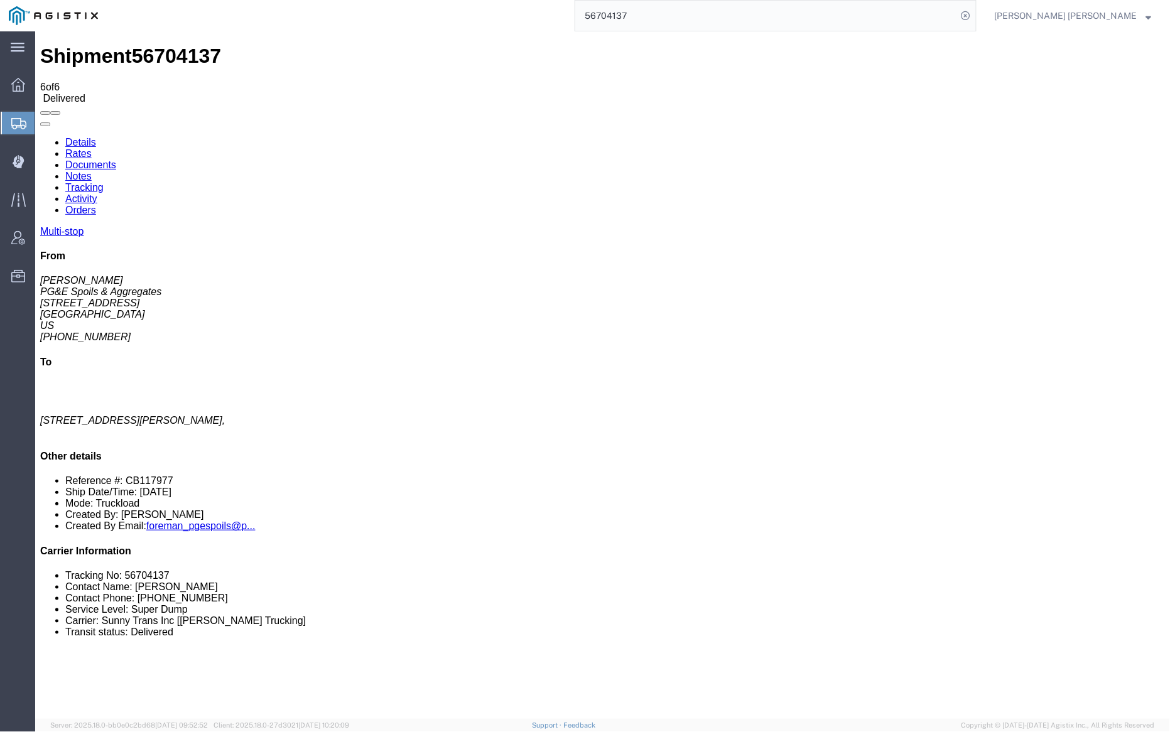
click at [660, 11] on input "56704137" at bounding box center [766, 16] width 382 height 30
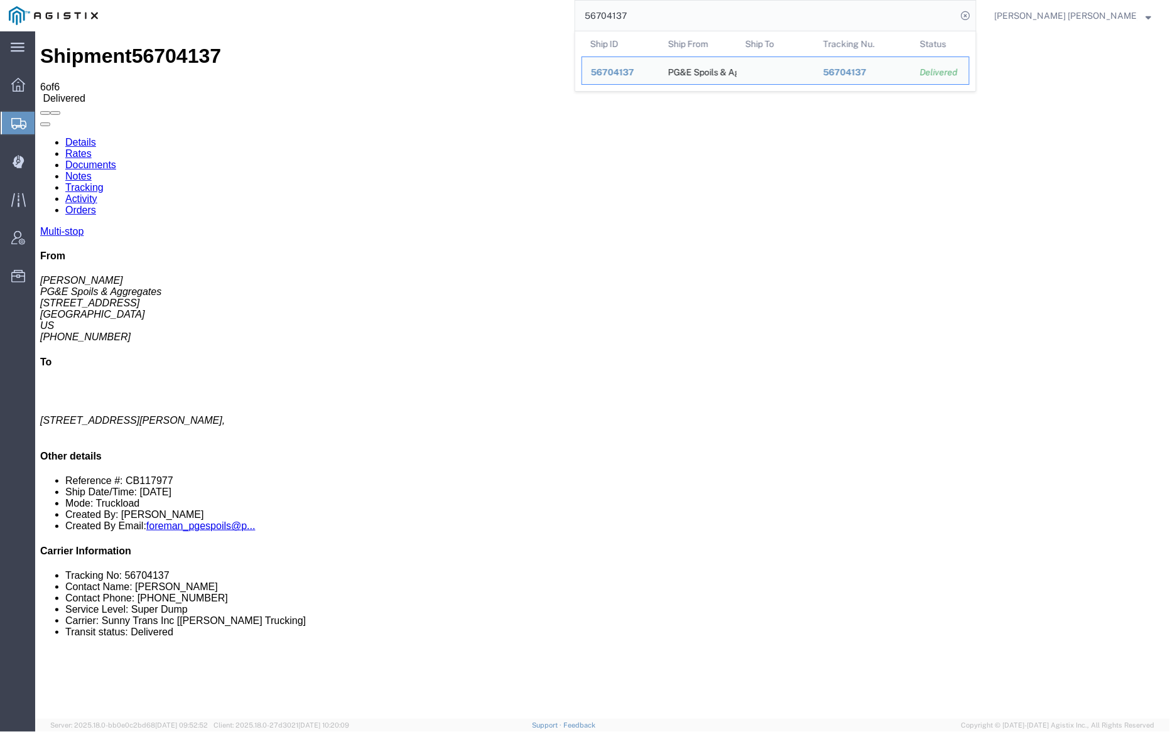
click at [660, 11] on input "56704137" at bounding box center [766, 16] width 382 height 30
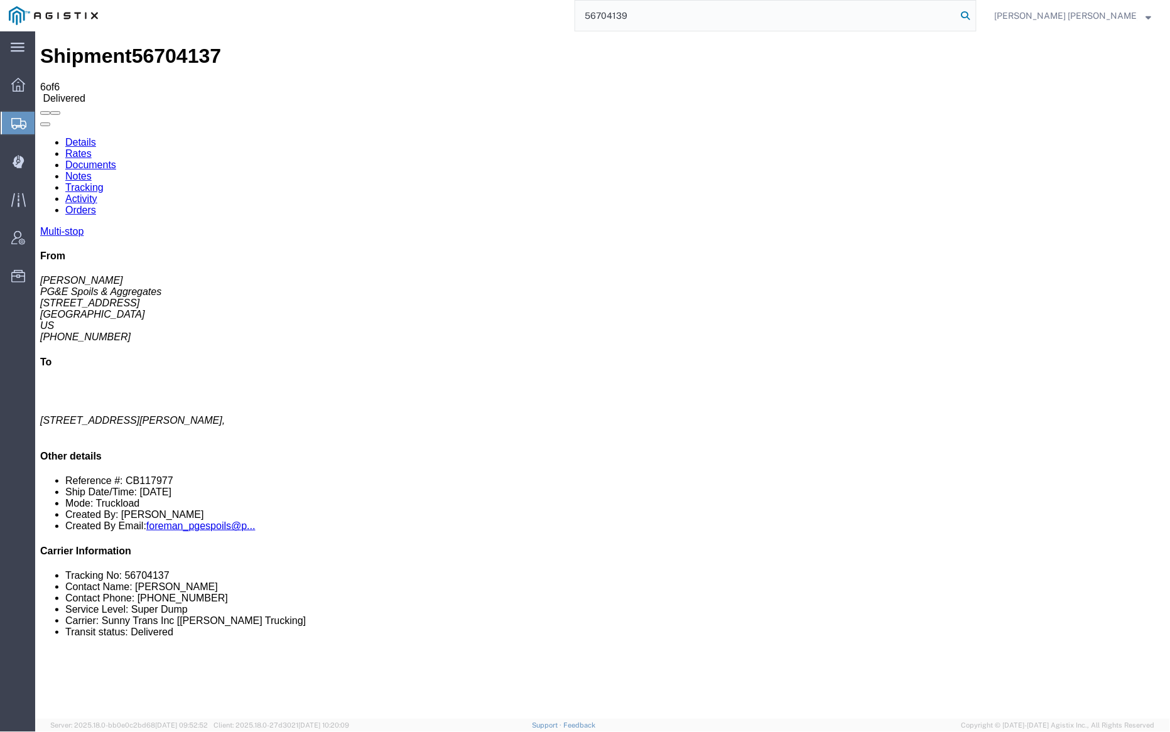
click at [974, 14] on icon at bounding box center [966, 16] width 18 height 18
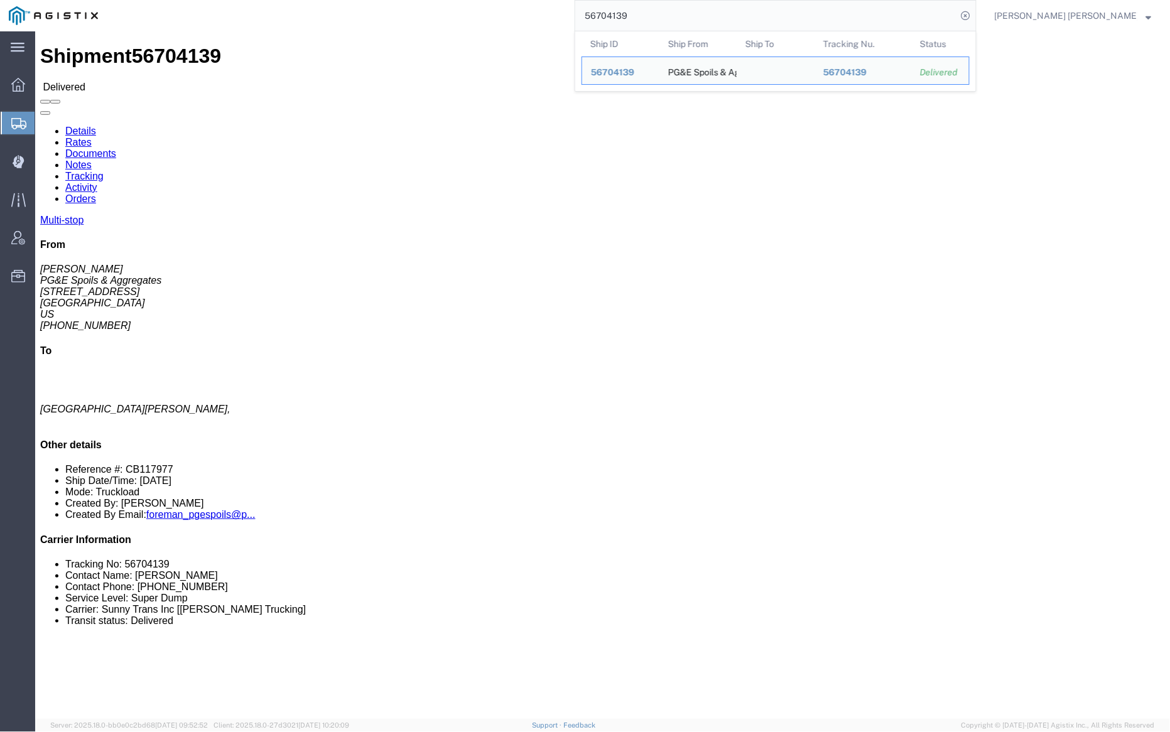
click link "Documents"
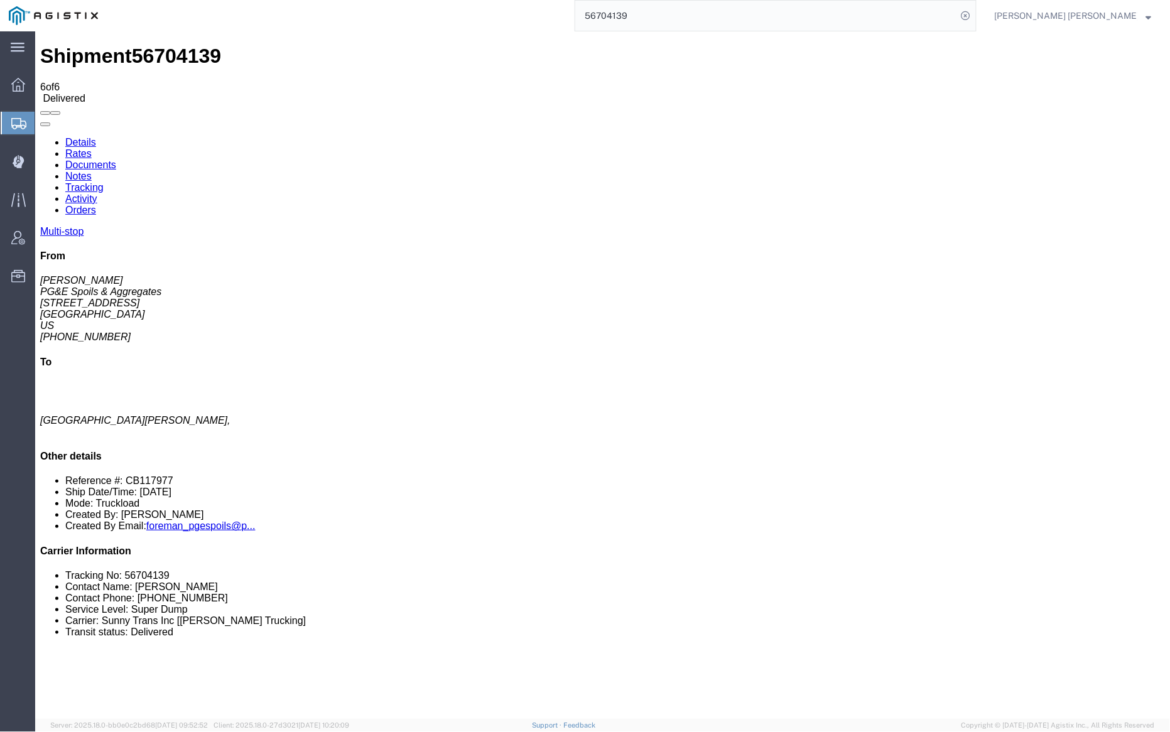
click at [658, 11] on input "56704139" at bounding box center [766, 16] width 382 height 30
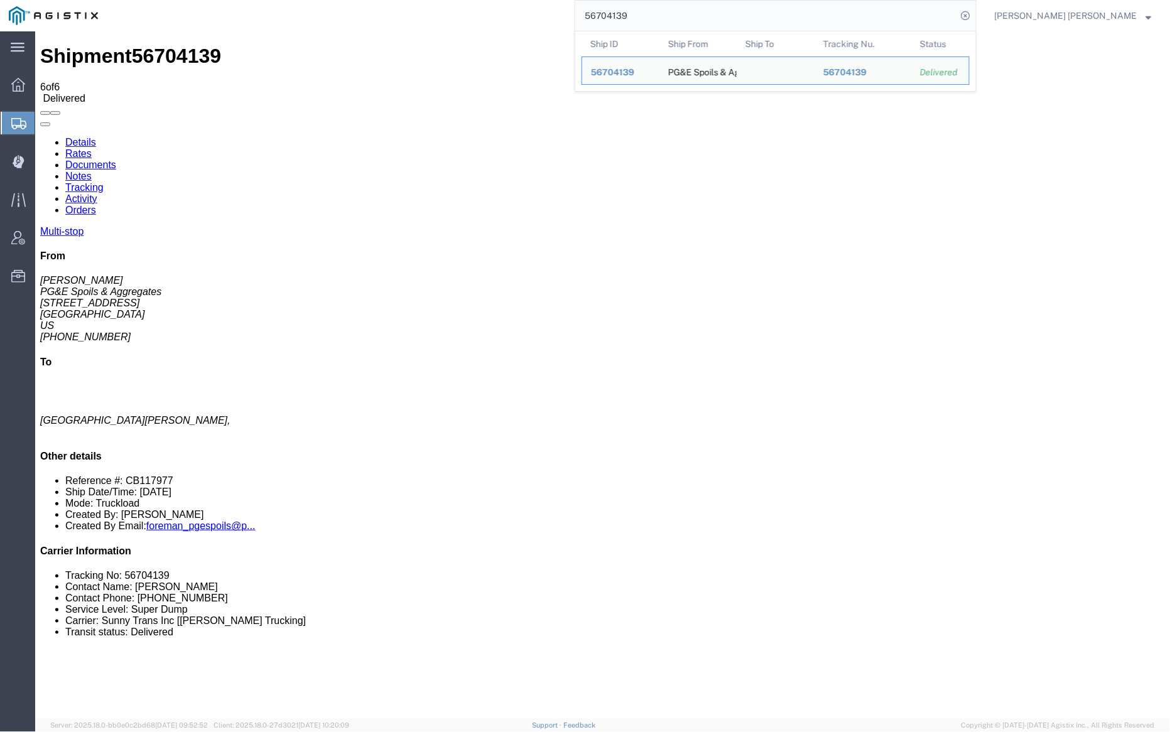
click at [658, 11] on input "56704139" at bounding box center [766, 16] width 382 height 30
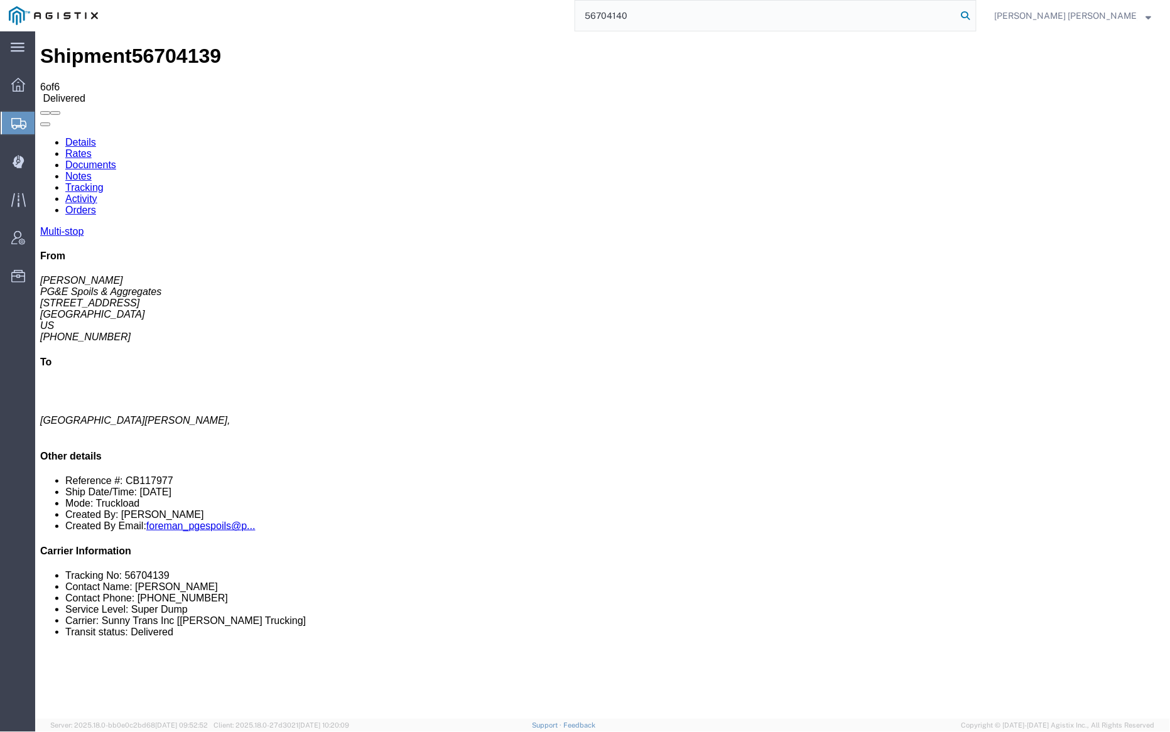
click at [974, 16] on icon at bounding box center [966, 16] width 18 height 18
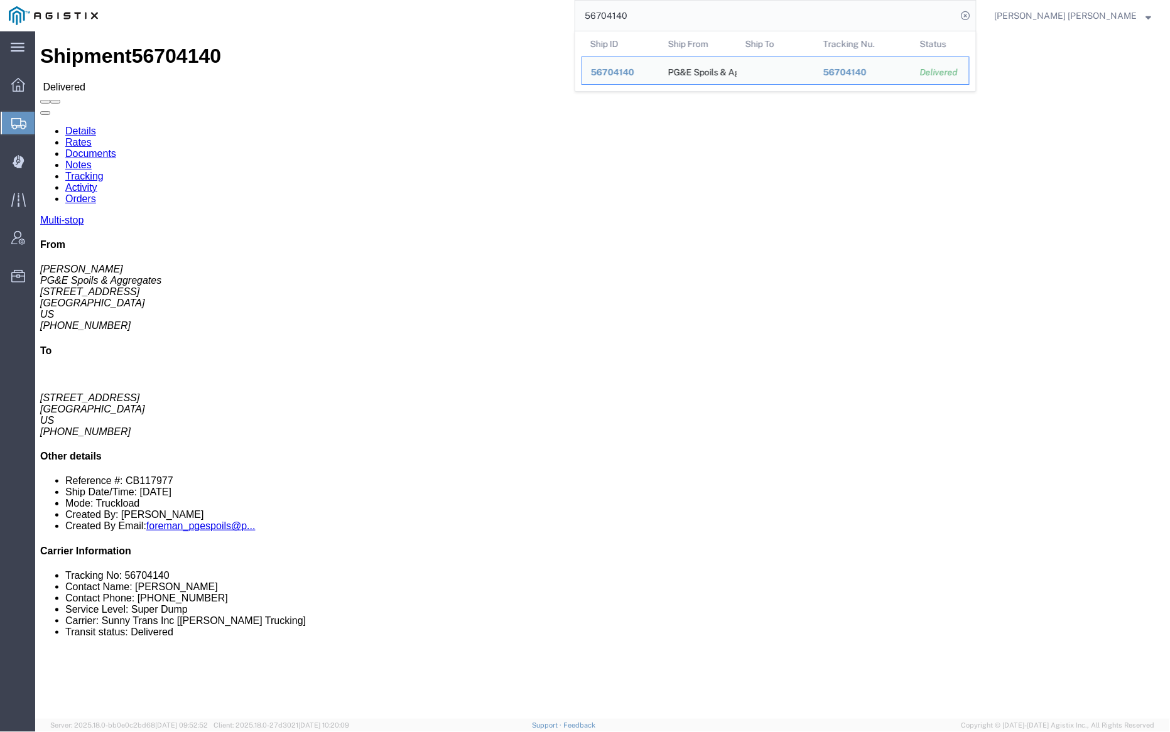
click link "Documents"
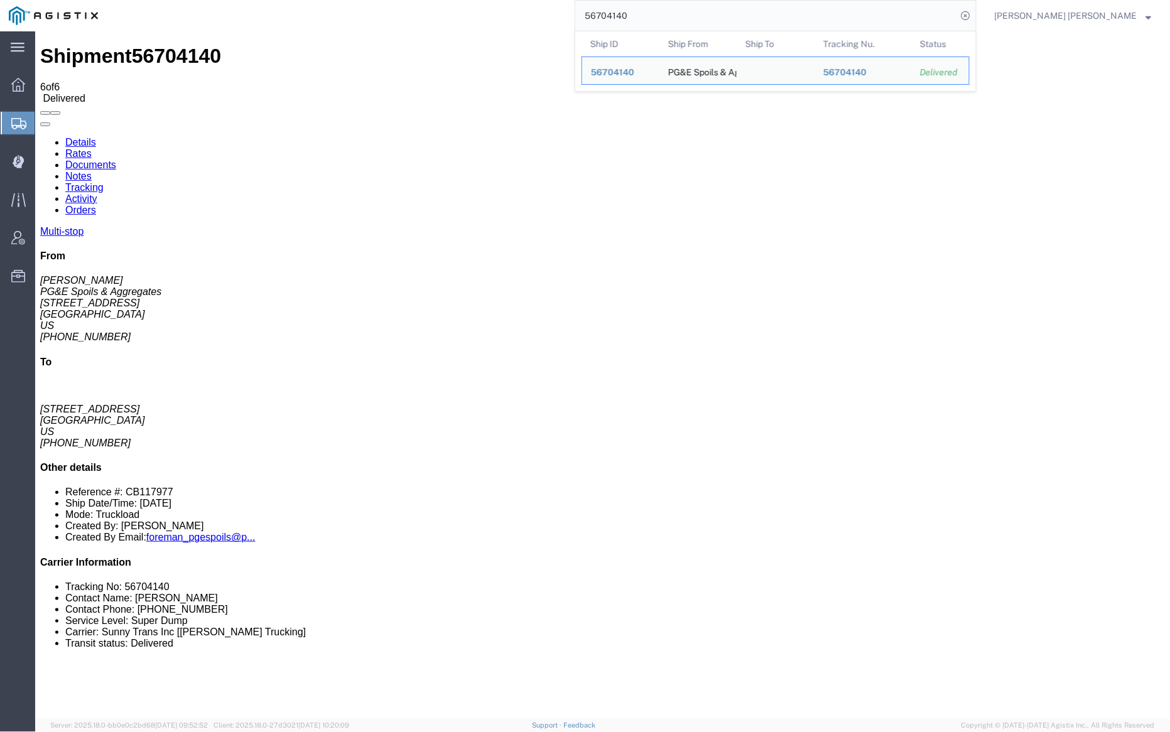
click at [661, 13] on input "56704140" at bounding box center [766, 16] width 382 height 30
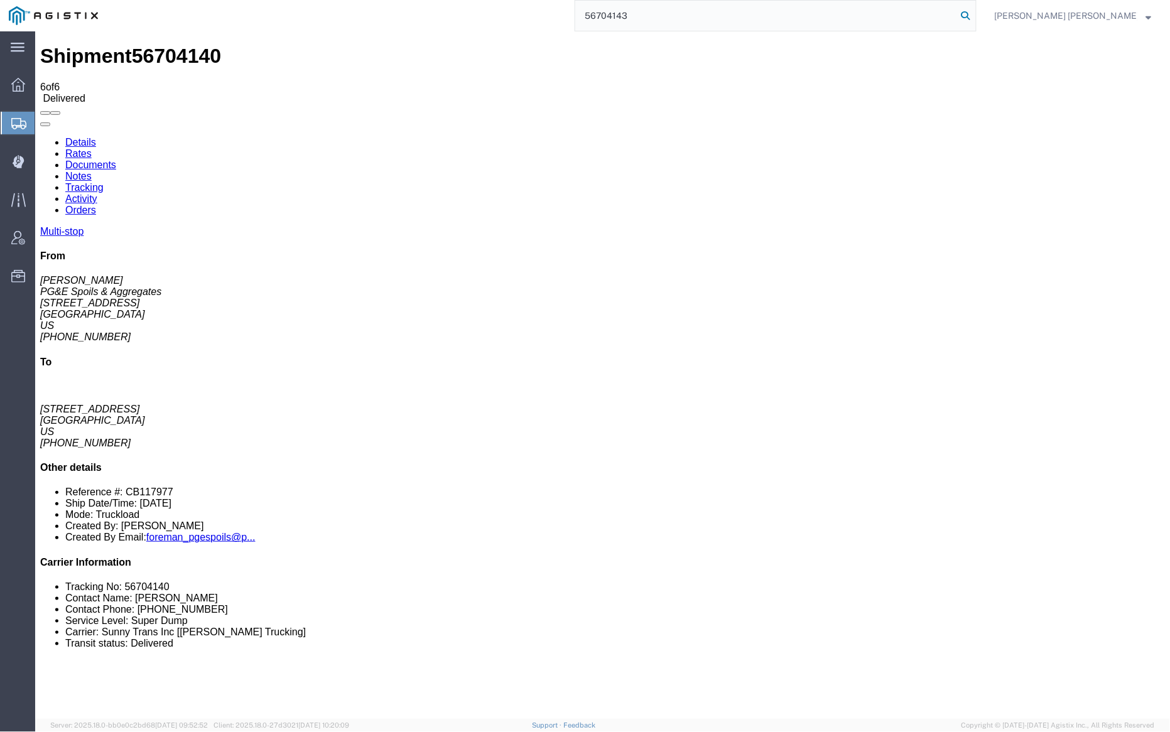
click at [974, 14] on icon at bounding box center [966, 16] width 18 height 18
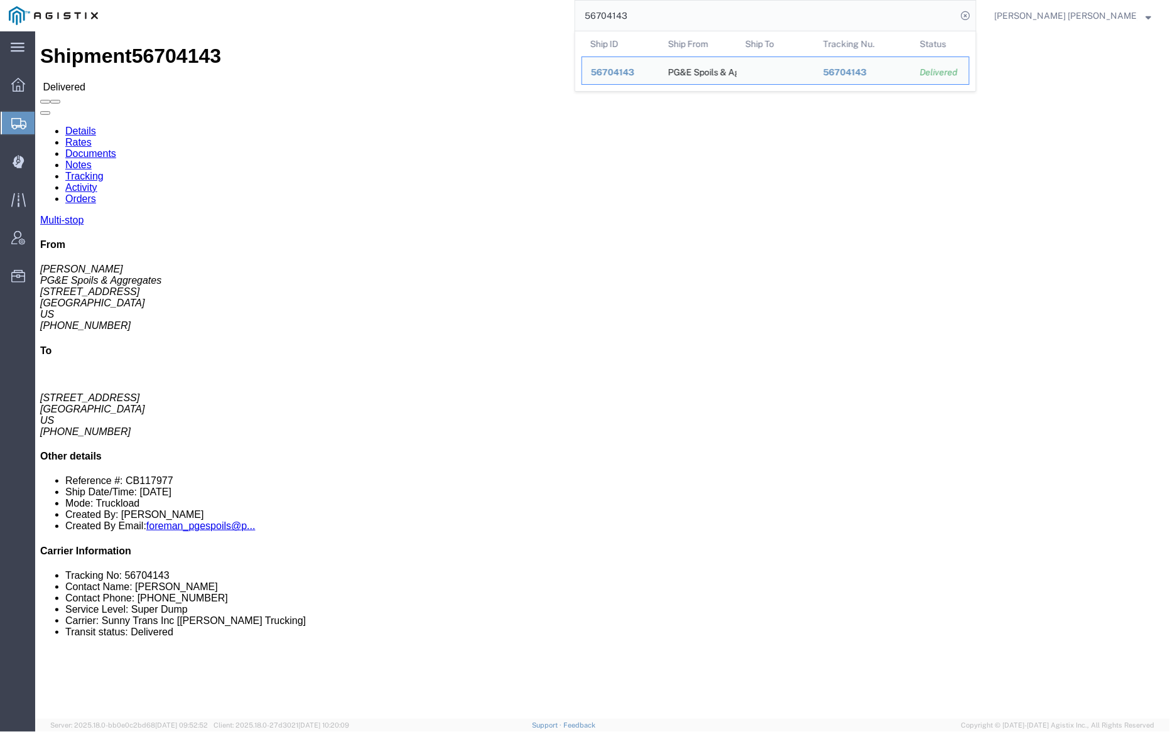
click link "Notes"
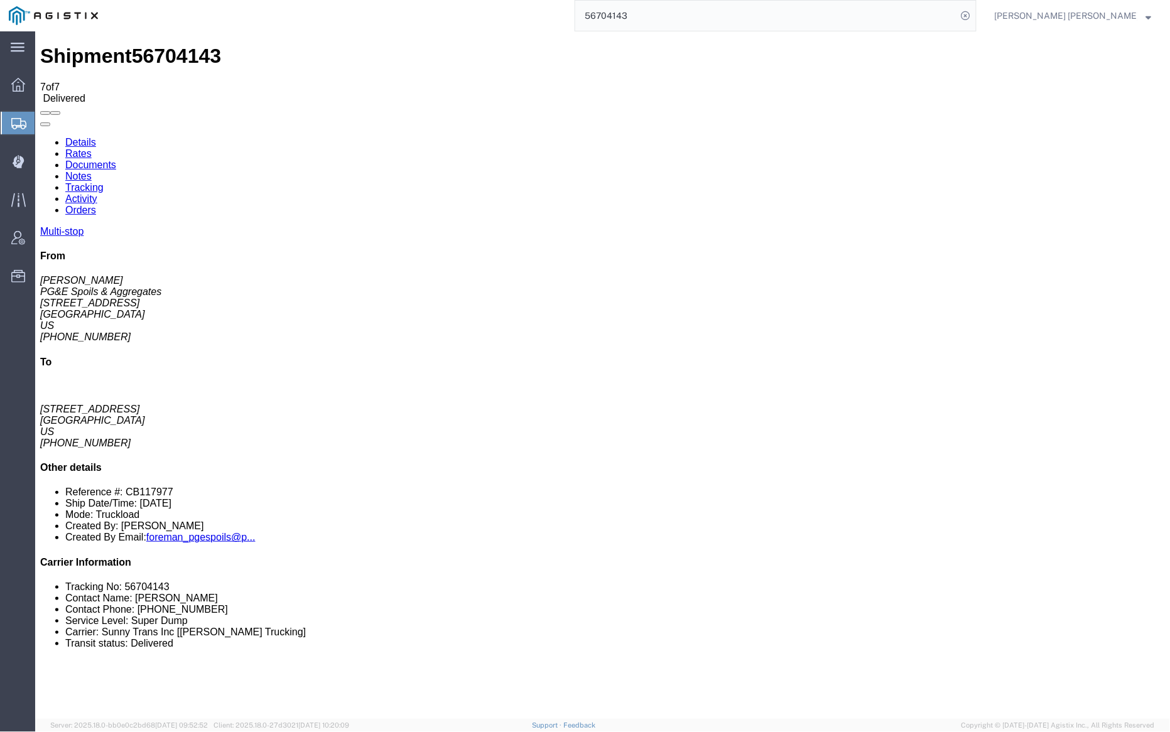
click at [103, 181] on link "Tracking" at bounding box center [84, 186] width 38 height 11
click at [116, 159] on link "Documents" at bounding box center [90, 164] width 51 height 11
click at [681, 15] on input "56704143" at bounding box center [766, 16] width 382 height 30
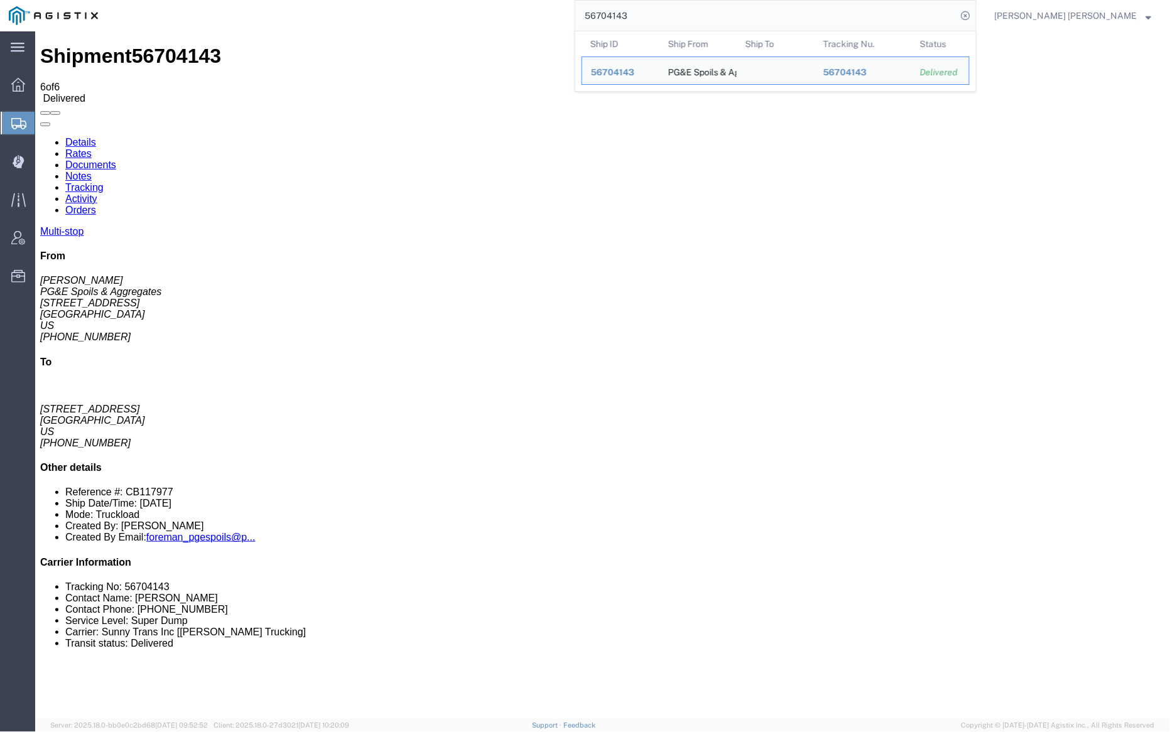
click at [681, 15] on input "56704143" at bounding box center [766, 16] width 382 height 30
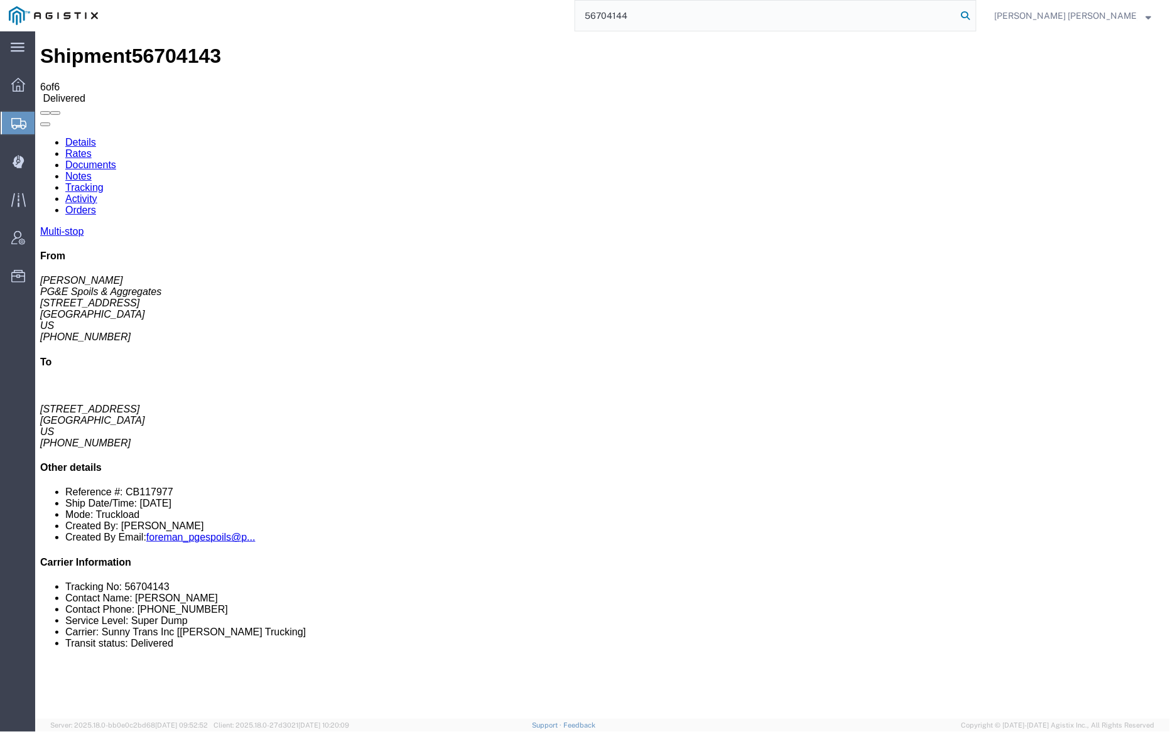
click at [974, 14] on icon at bounding box center [966, 16] width 18 height 18
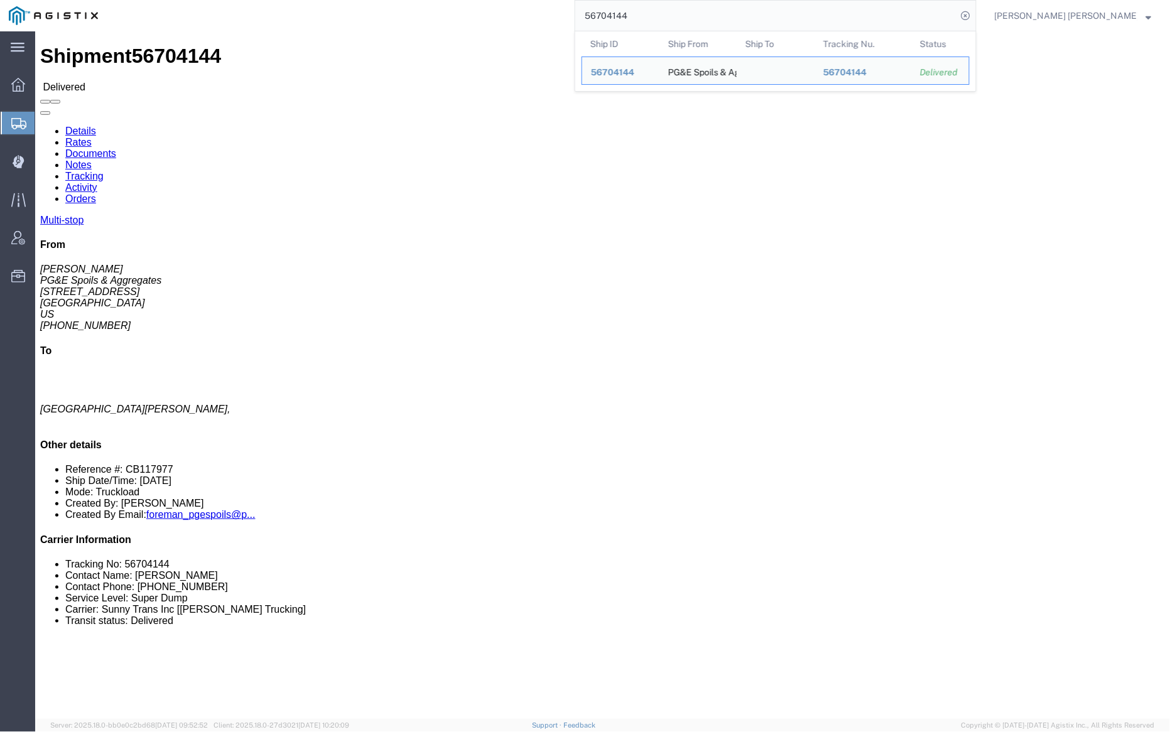
click link "Tracking"
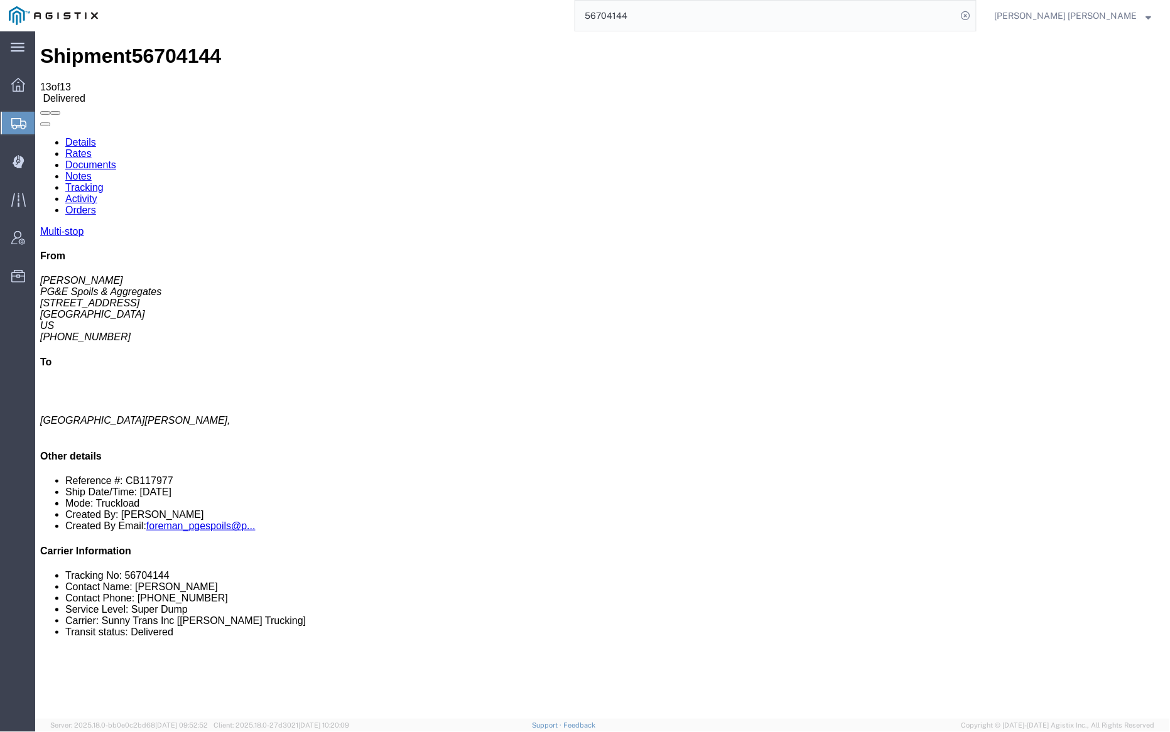
click at [91, 170] on link "Notes" at bounding box center [78, 175] width 26 height 11
click at [116, 159] on link "Documents" at bounding box center [90, 164] width 51 height 11
click at [671, 18] on input "56704144" at bounding box center [766, 16] width 382 height 30
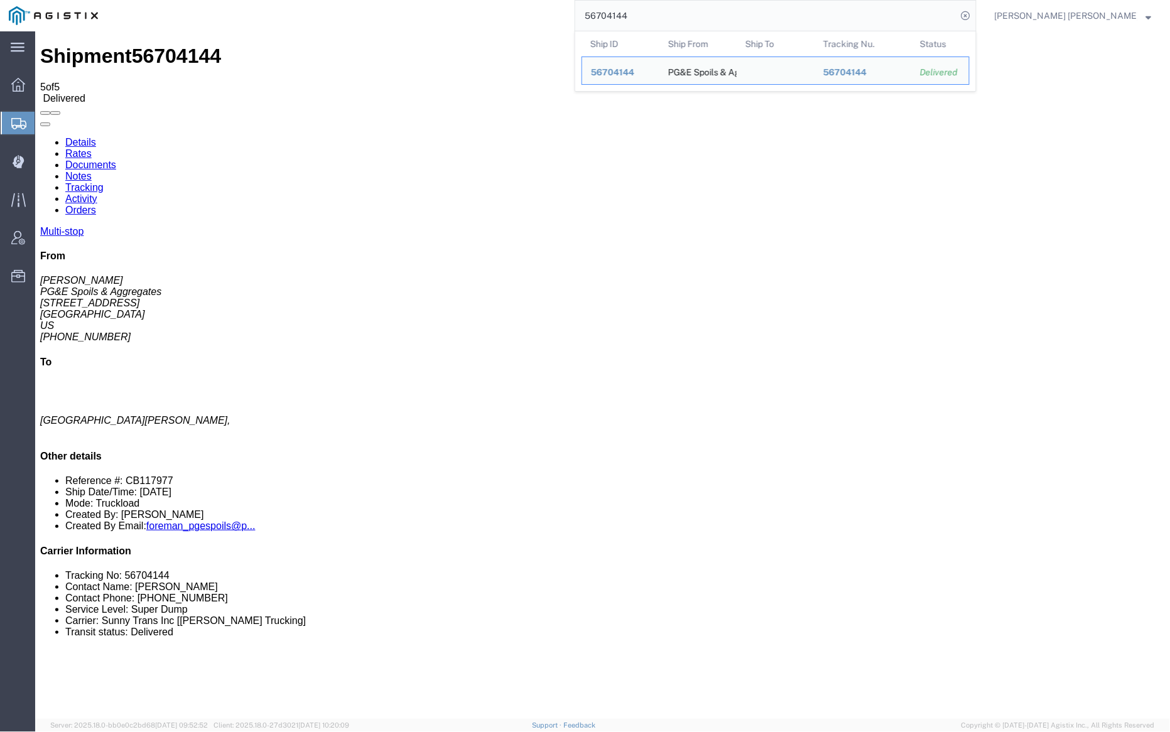
click at [671, 18] on input "56704144" at bounding box center [766, 16] width 382 height 30
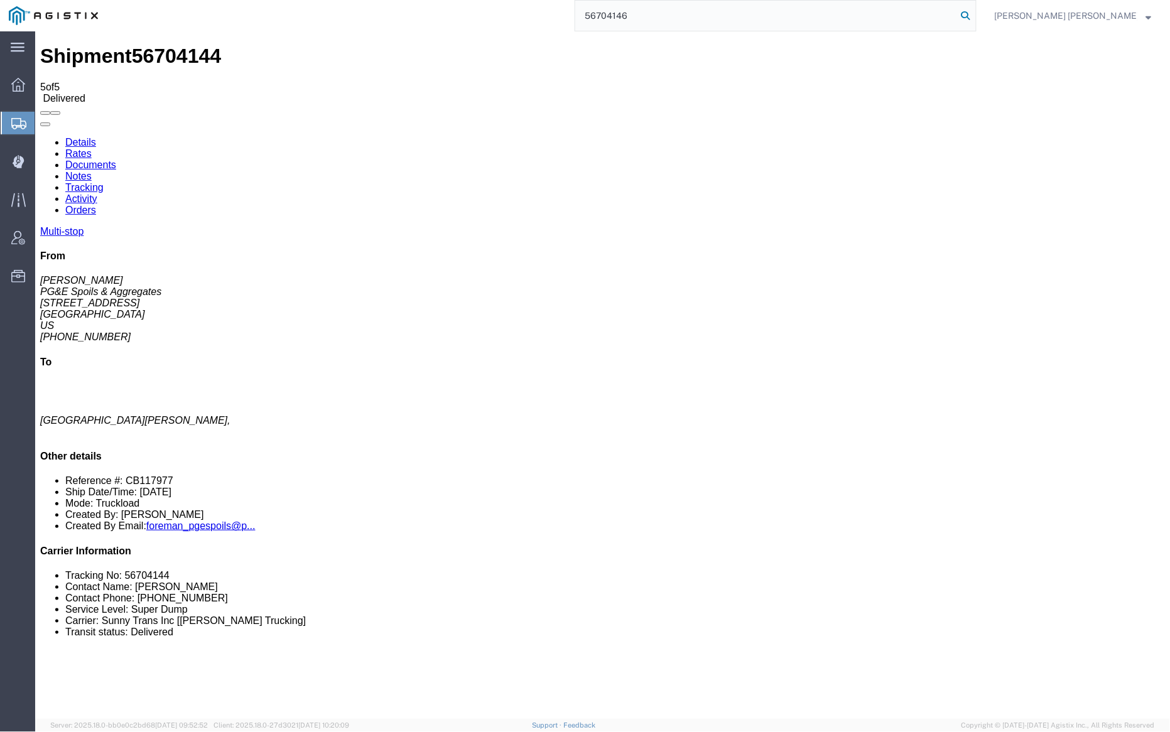
click at [974, 16] on icon at bounding box center [966, 16] width 18 height 18
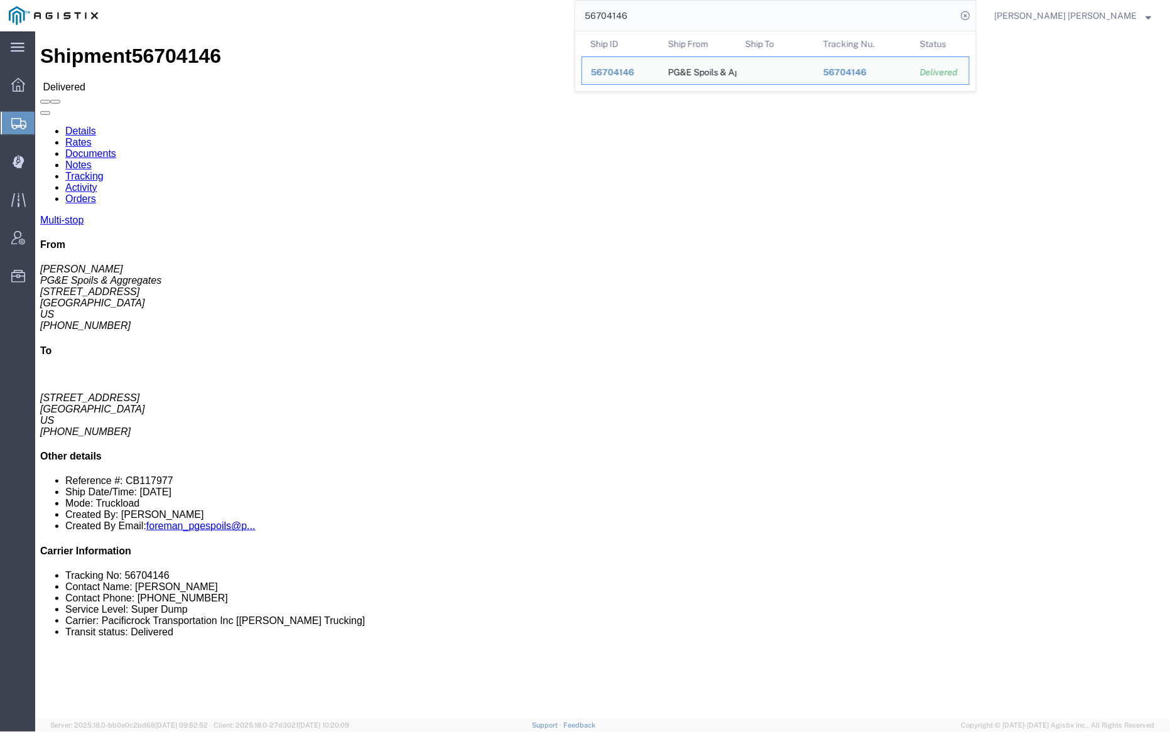
click link "Notes"
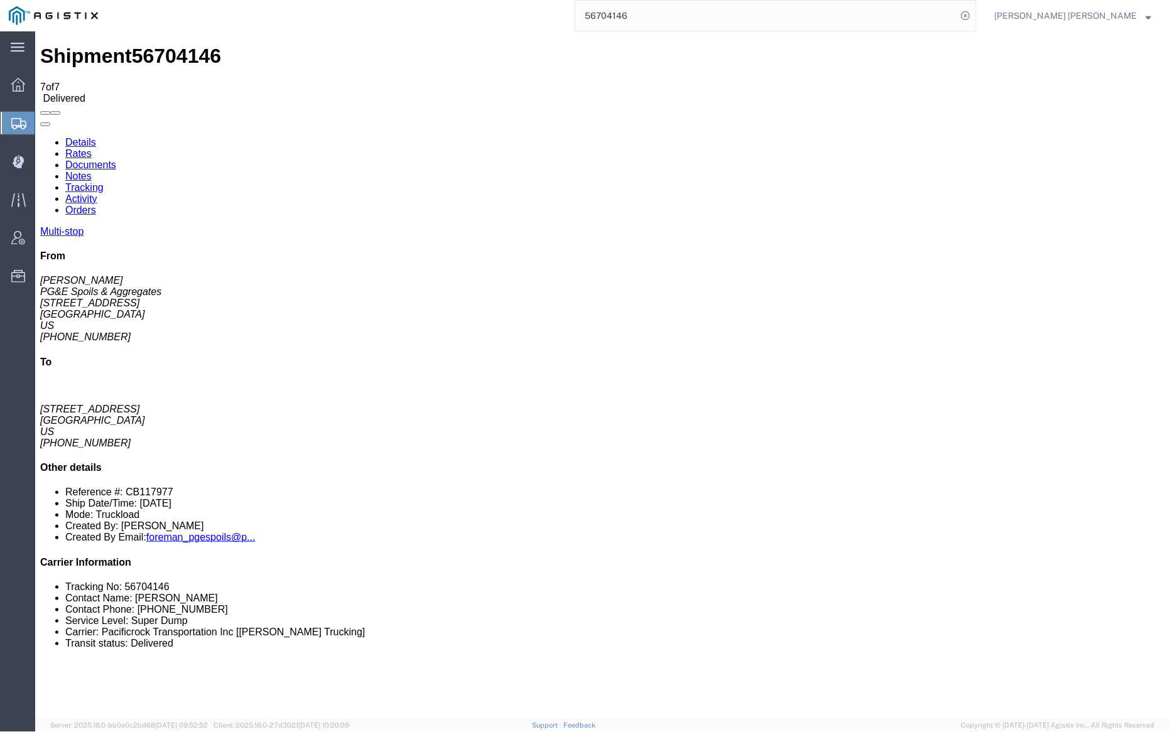
click at [103, 181] on link "Tracking" at bounding box center [84, 186] width 38 height 11
click at [116, 159] on link "Documents" at bounding box center [90, 164] width 51 height 11
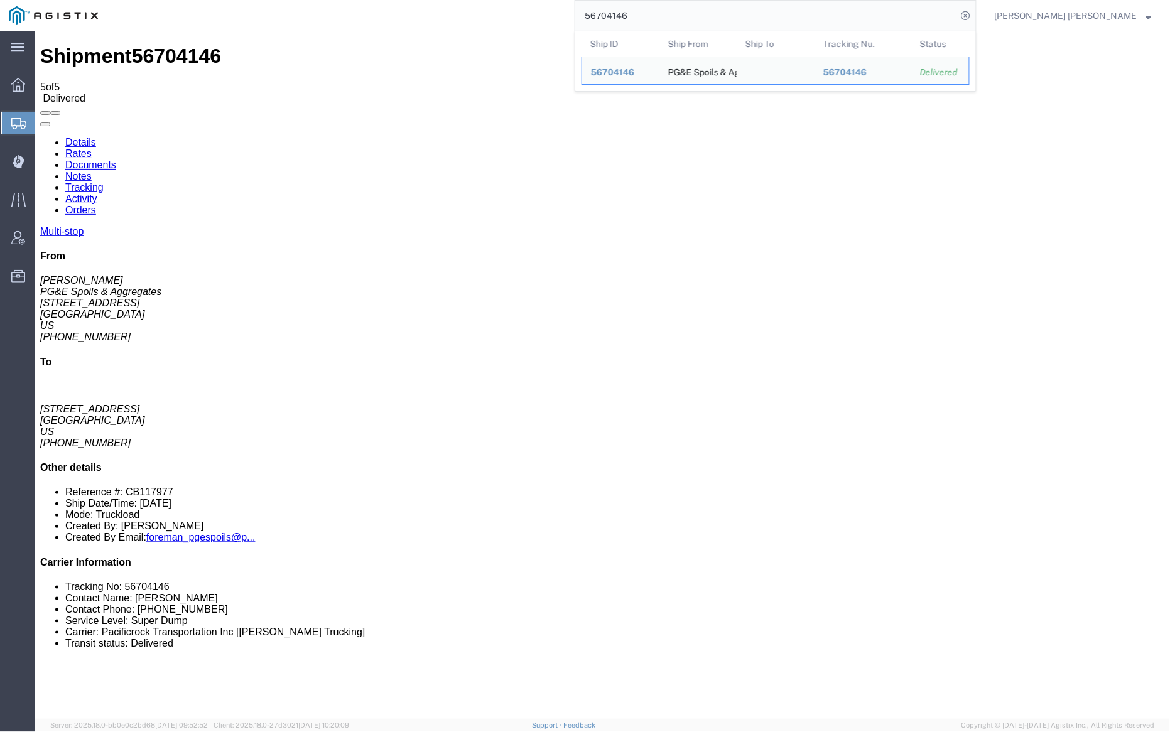
click at [684, 19] on input "56704146" at bounding box center [766, 16] width 382 height 30
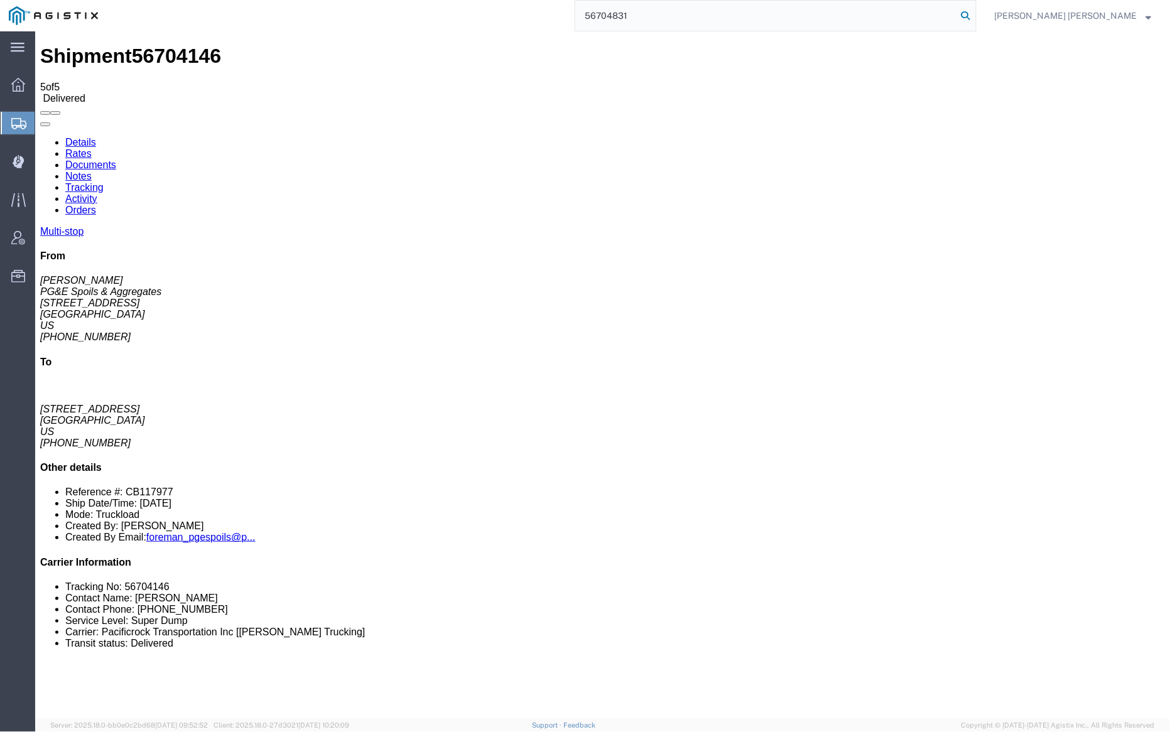
click at [974, 13] on icon at bounding box center [966, 16] width 18 height 18
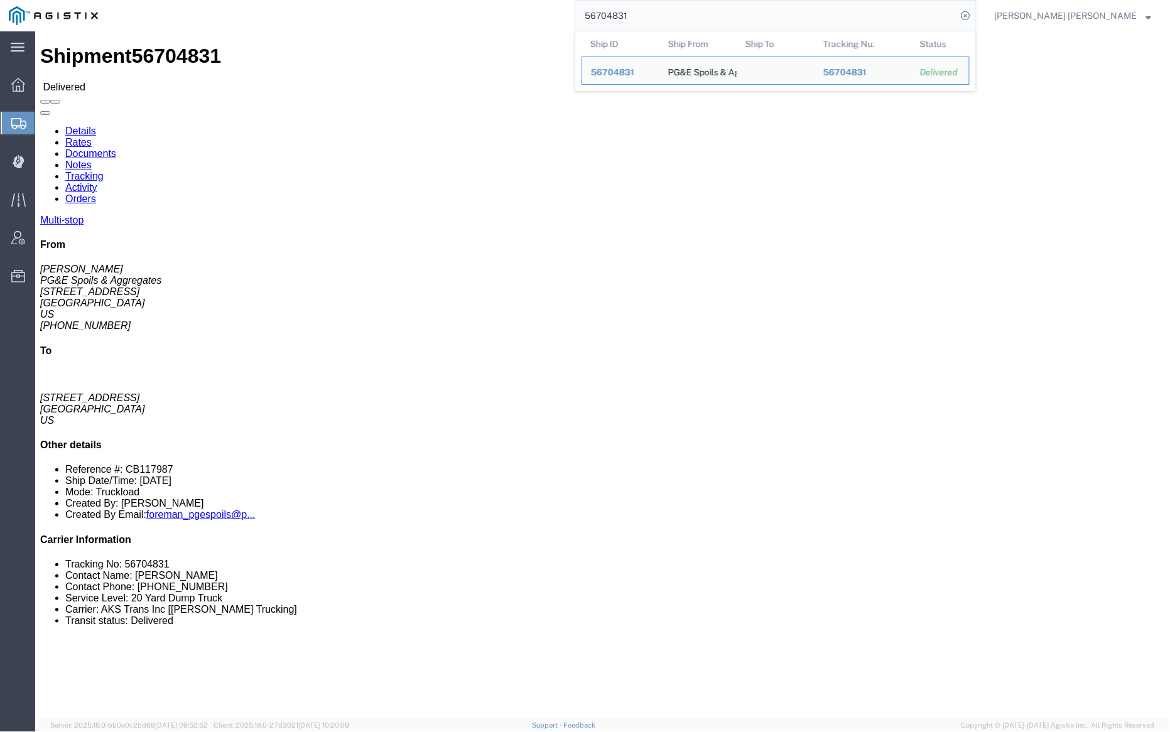
click div "Shipment 56704831 Delivered"
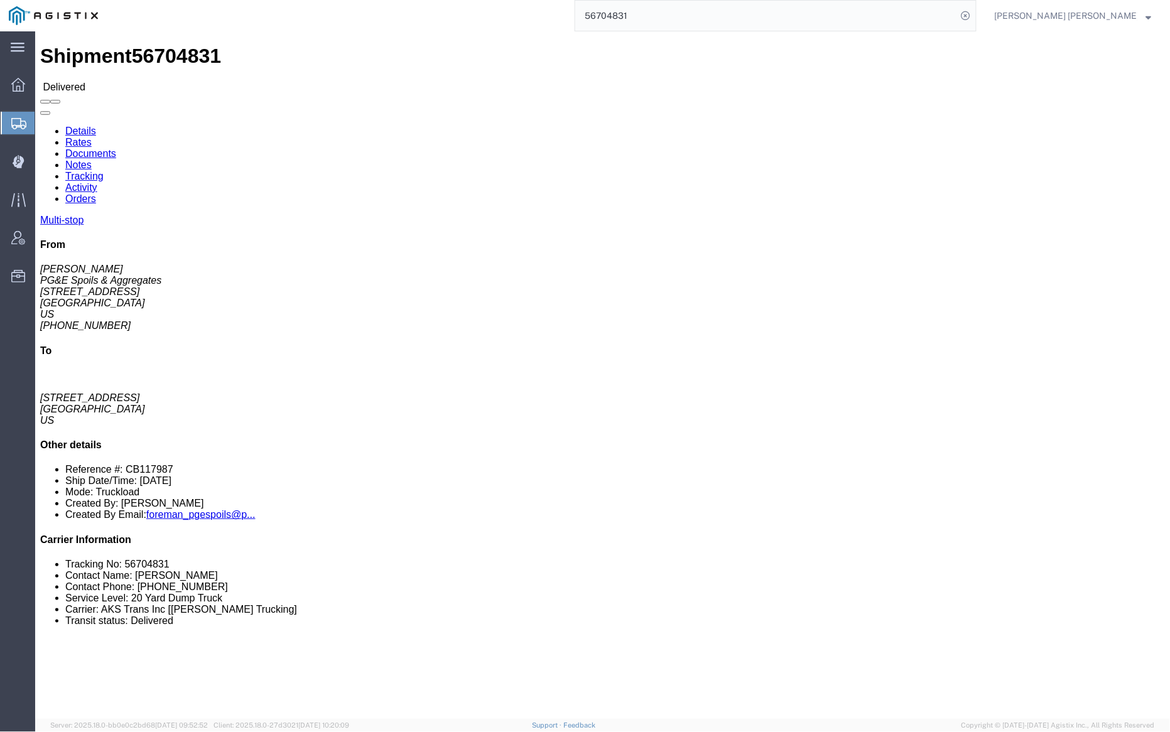
click link "Documents"
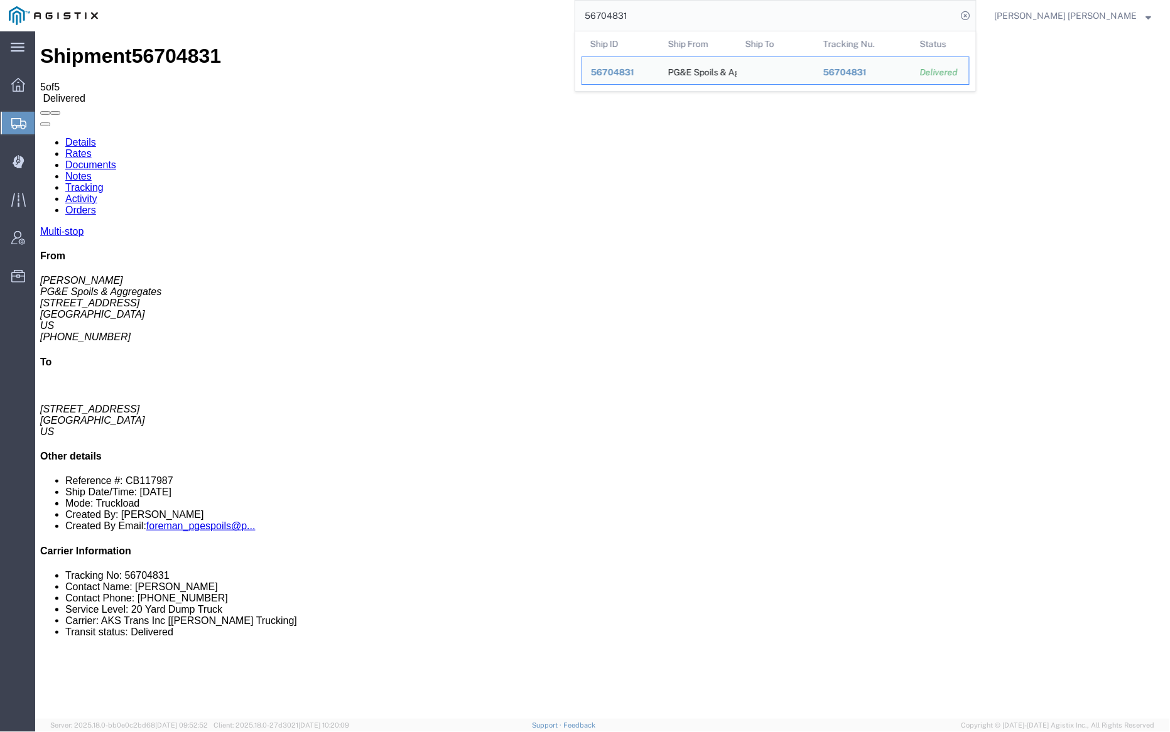
click at [666, 17] on input "56704831" at bounding box center [766, 16] width 382 height 30
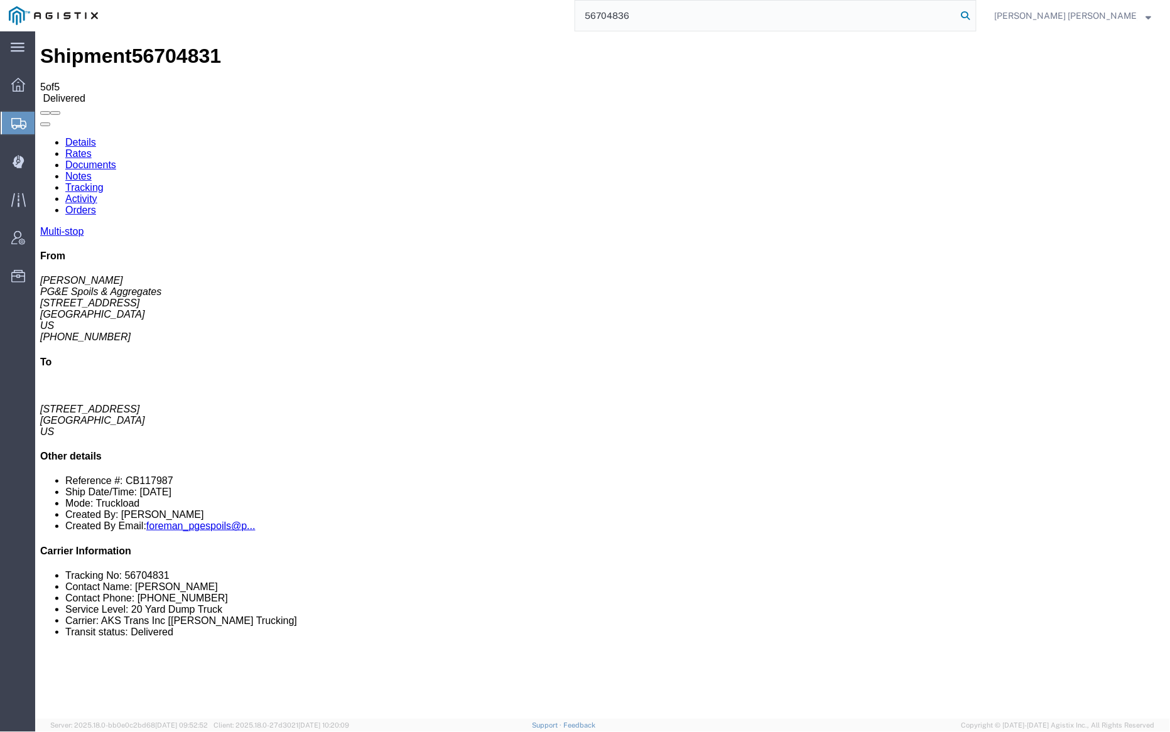
type input "56704836"
click at [974, 14] on icon at bounding box center [966, 16] width 18 height 18
